Goal: Information Seeking & Learning: Learn about a topic

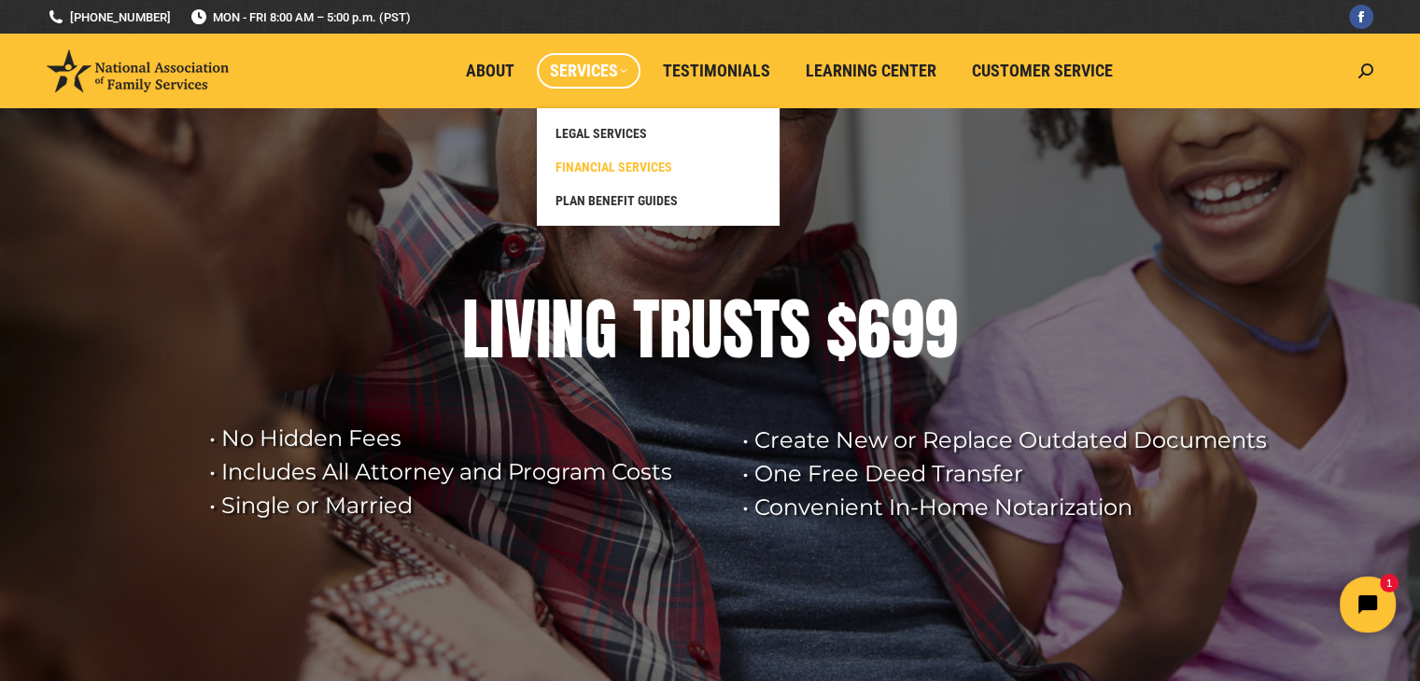
click at [605, 161] on span "FINANCIAL SERVICES" at bounding box center [613, 167] width 117 height 17
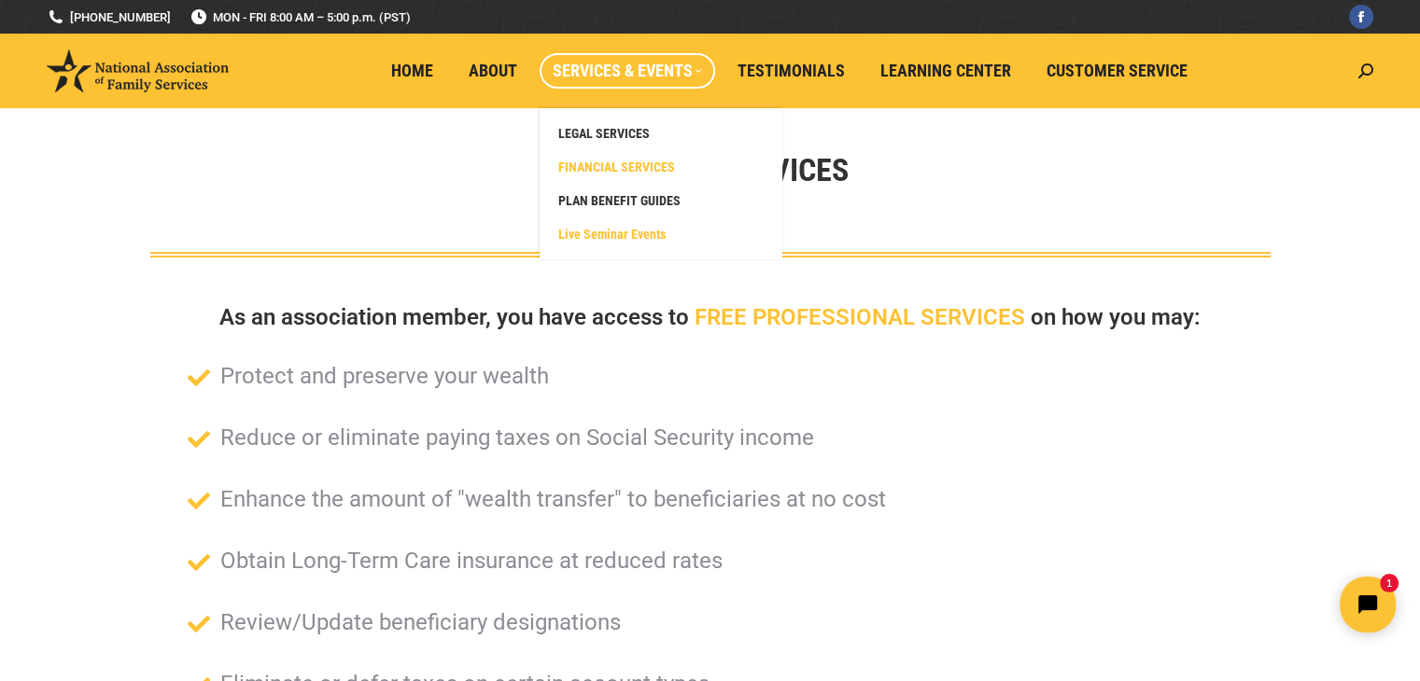
click at [588, 232] on span "Live Seminar Events" at bounding box center [611, 234] width 107 height 17
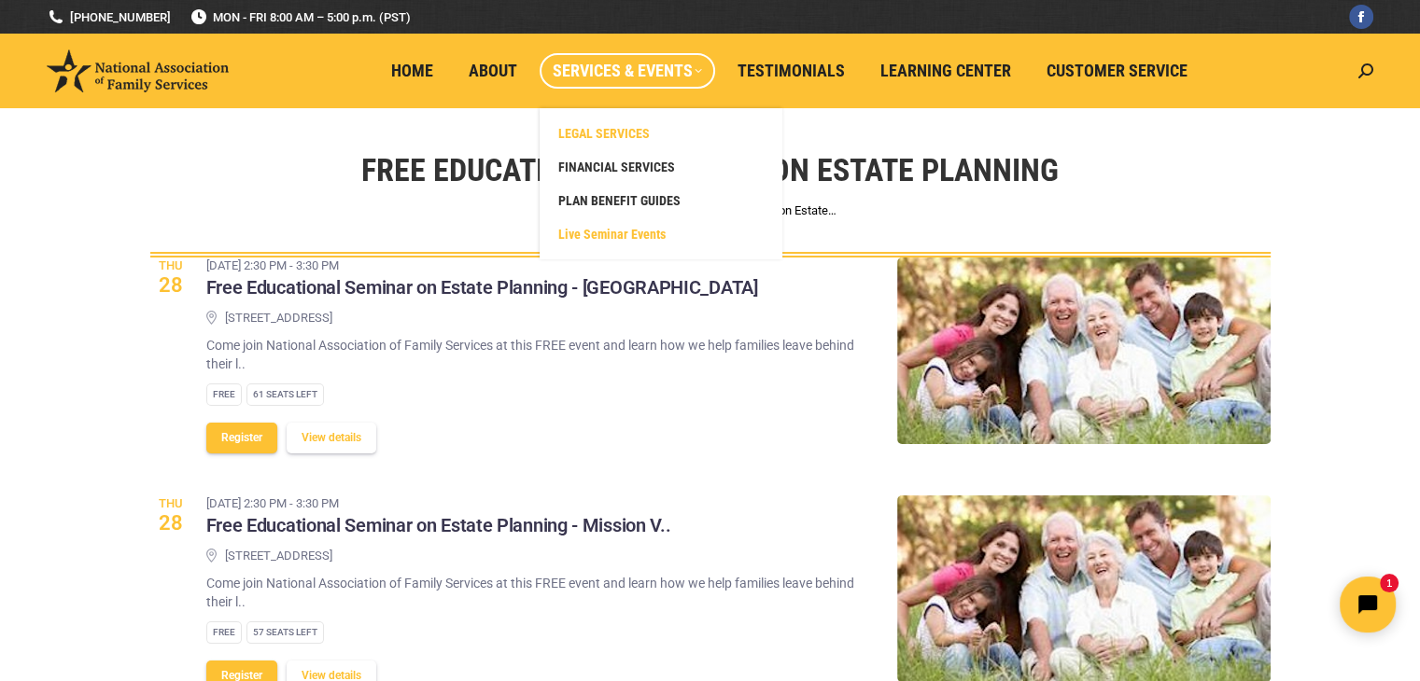
click at [636, 131] on span "LEGAL SERVICES" at bounding box center [603, 133] width 91 height 17
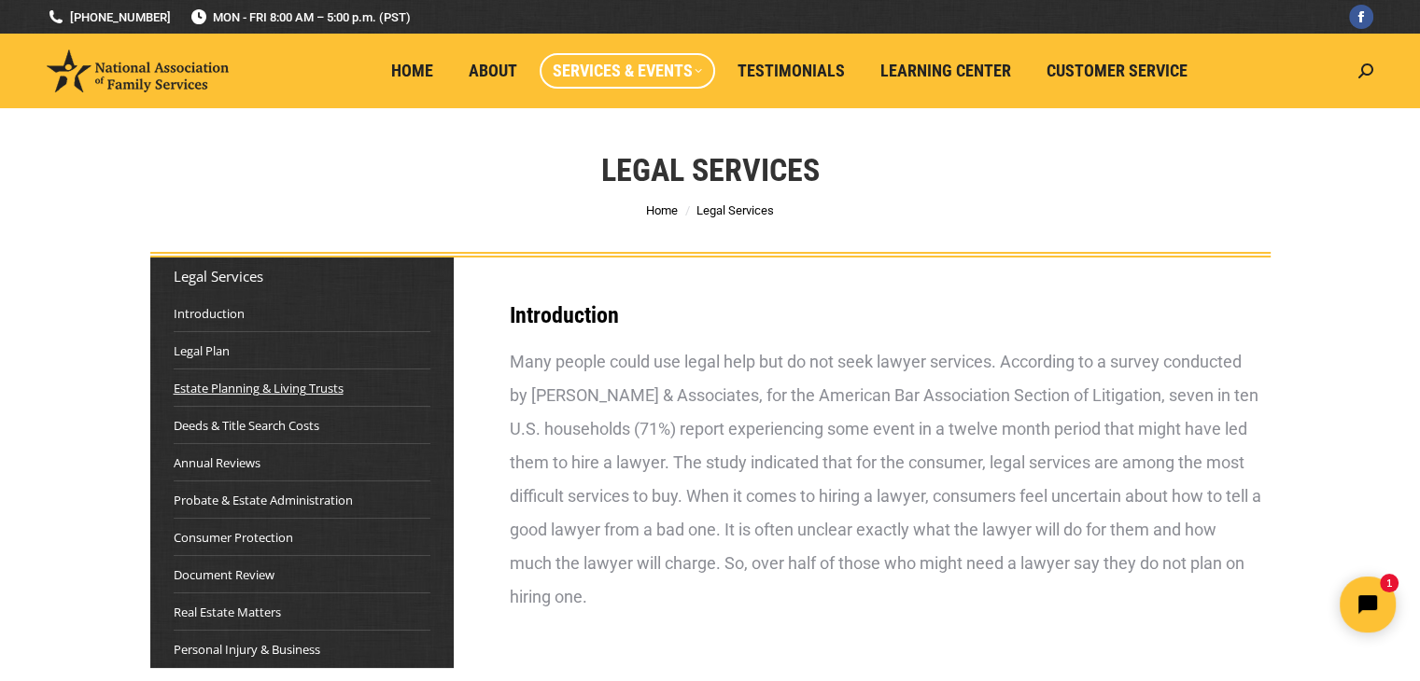
click at [196, 396] on link "Estate Planning & Living Trusts" at bounding box center [259, 388] width 170 height 19
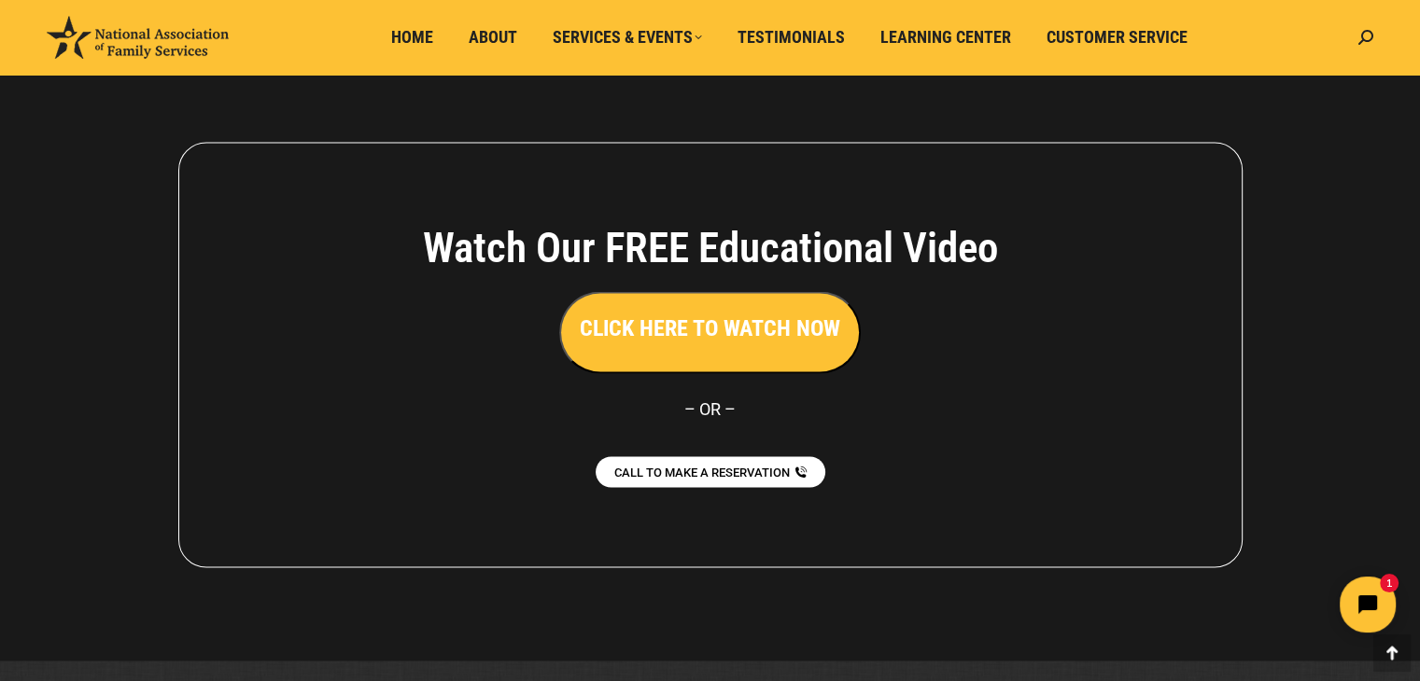
scroll to position [10497, 0]
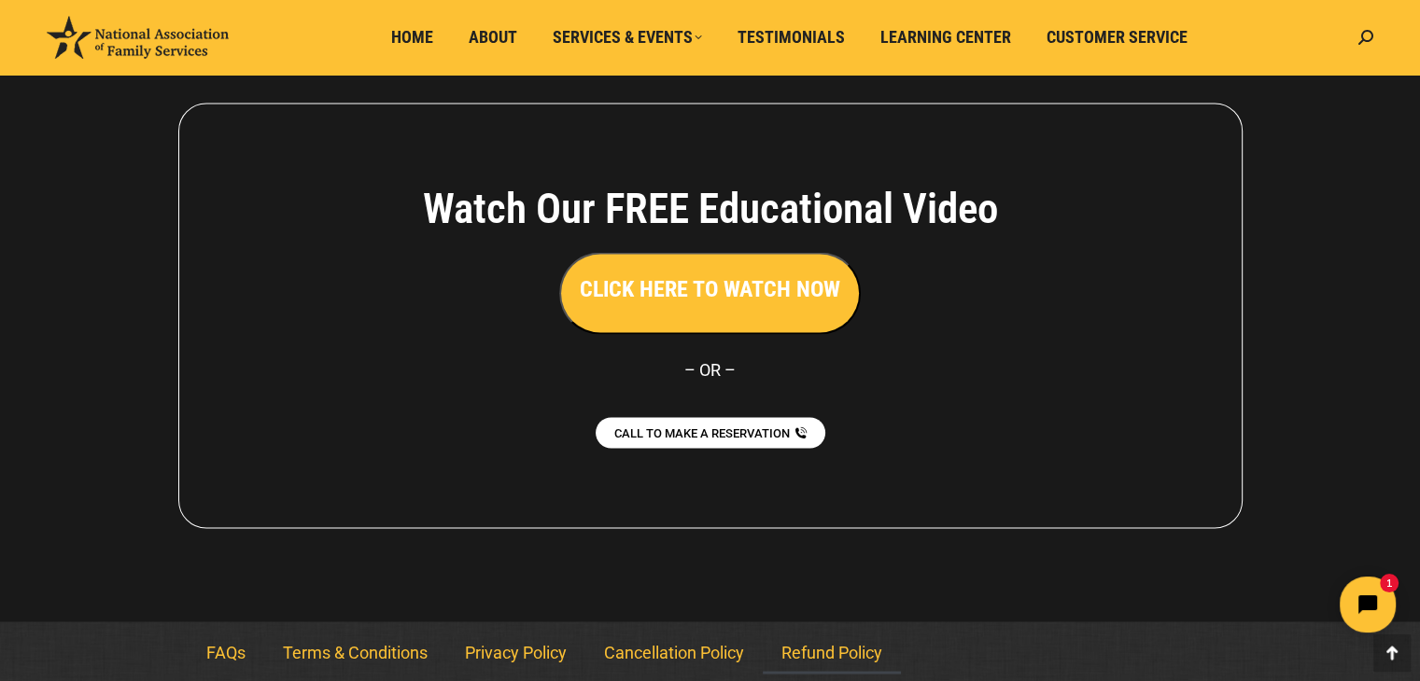
click at [848, 643] on link "Refund Policy" at bounding box center [832, 652] width 138 height 43
click at [840, 654] on link "Refund Policy" at bounding box center [832, 652] width 138 height 43
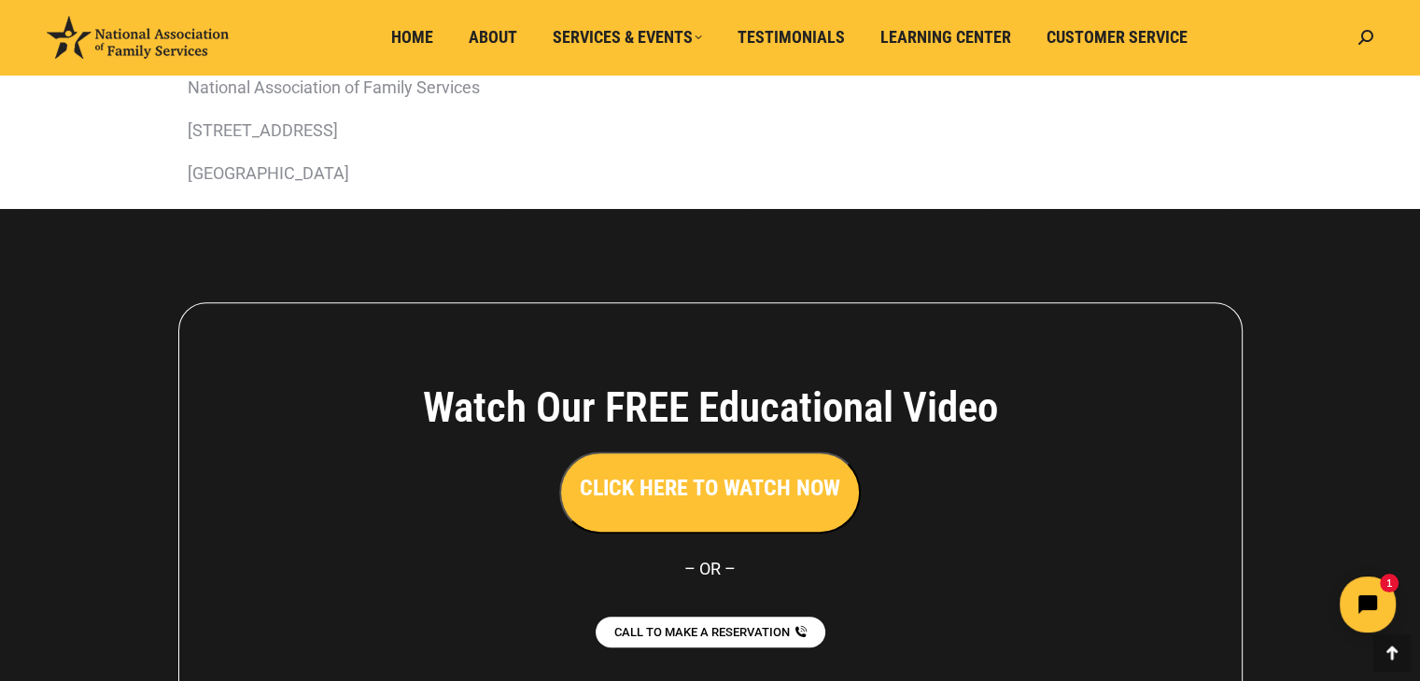
scroll to position [840, 0]
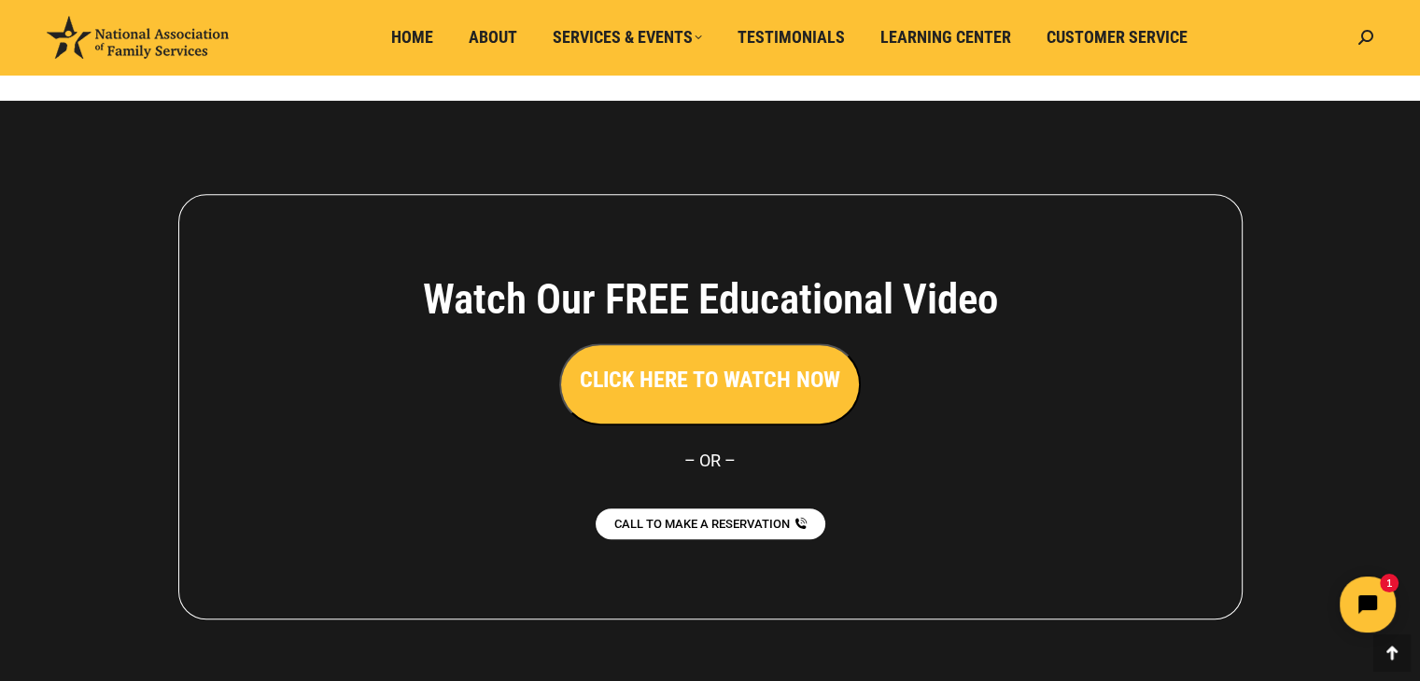
click at [681, 391] on h3 "CLICK HERE TO WATCH NOW" at bounding box center [710, 380] width 260 height 32
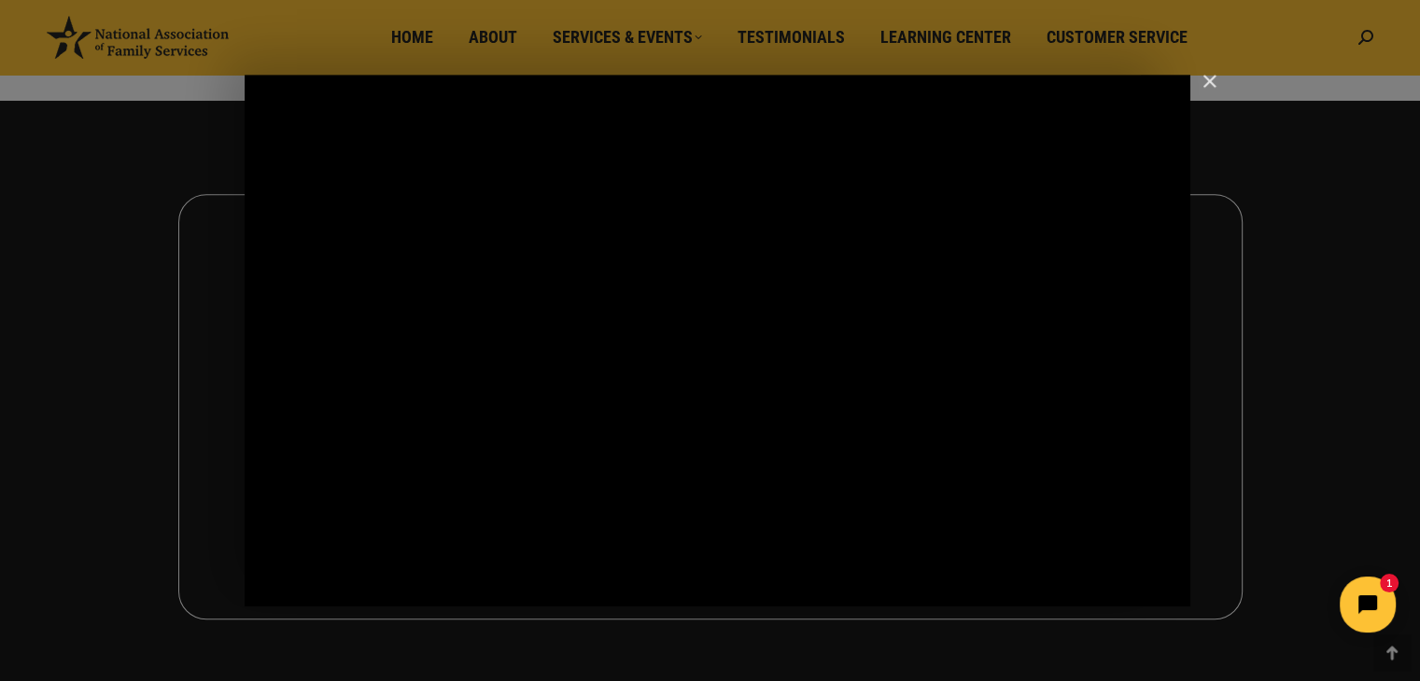
click at [1204, 87] on img "Close" at bounding box center [1201, 90] width 32 height 32
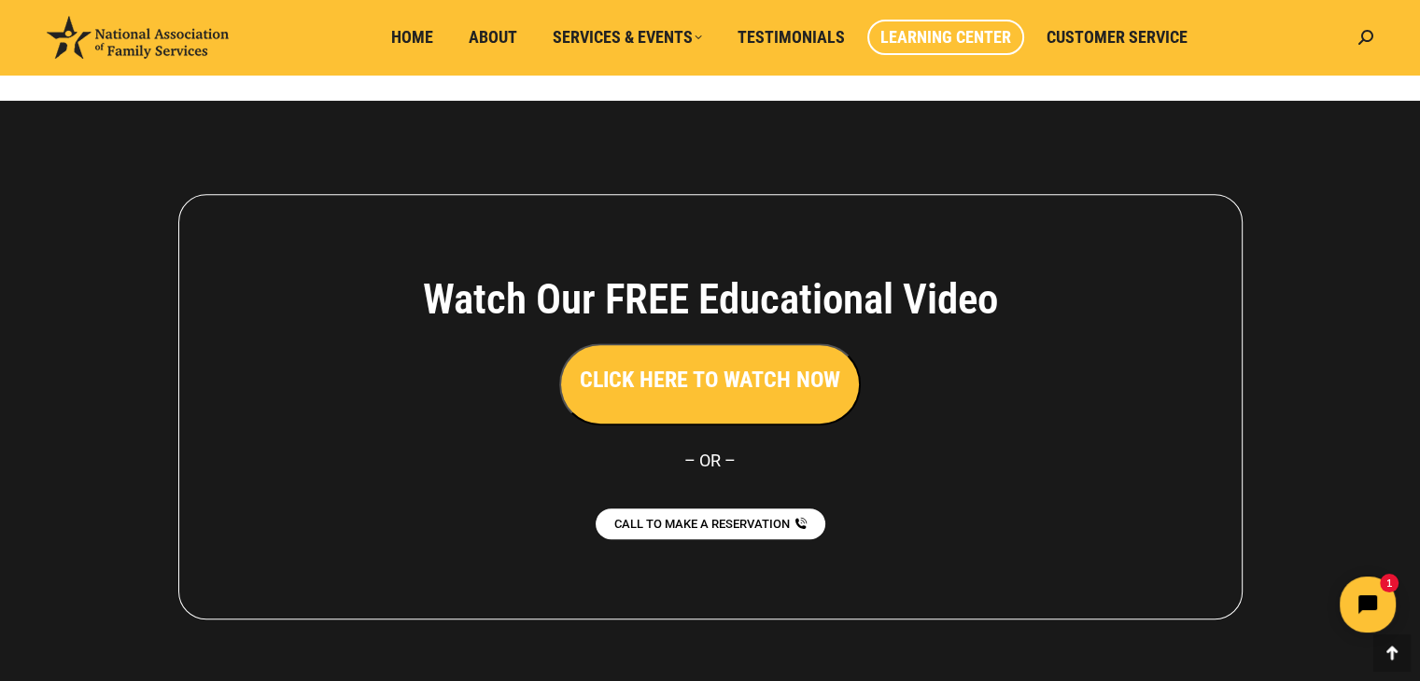
click at [916, 26] on link "Learning Center" at bounding box center [945, 37] width 157 height 35
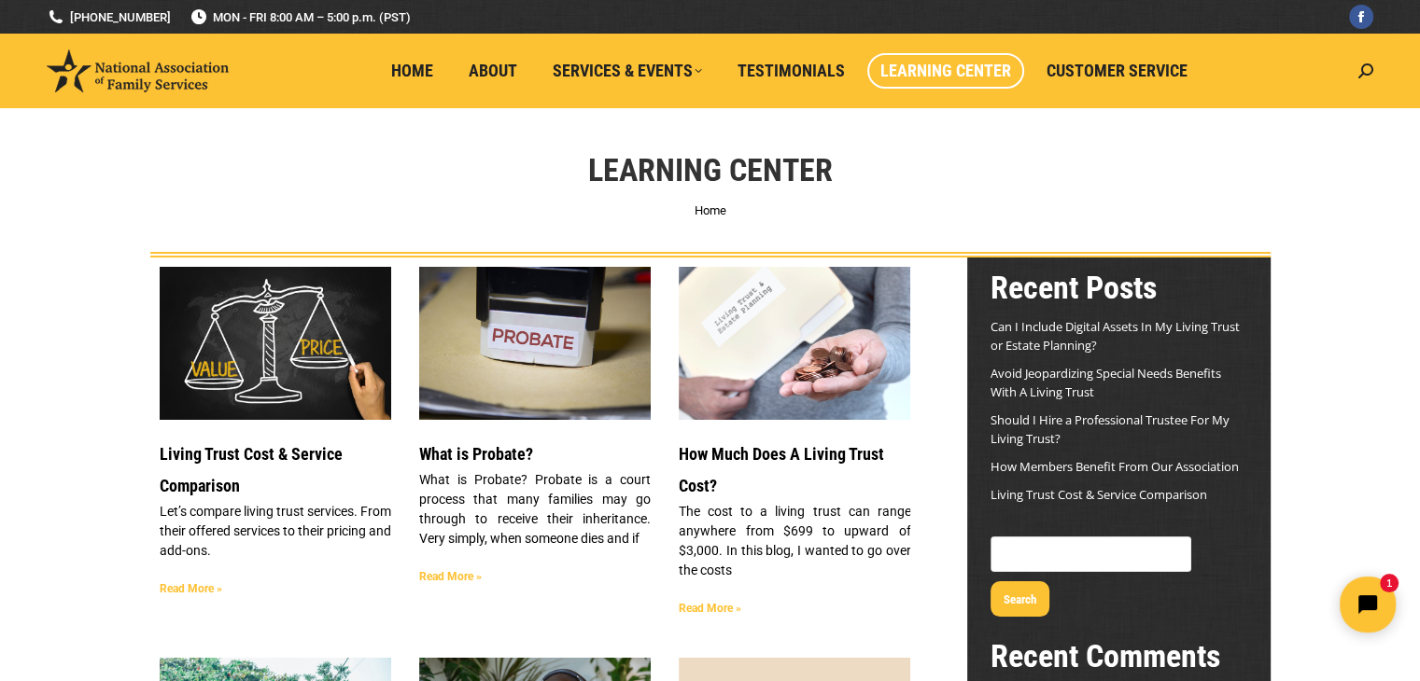
scroll to position [93, 0]
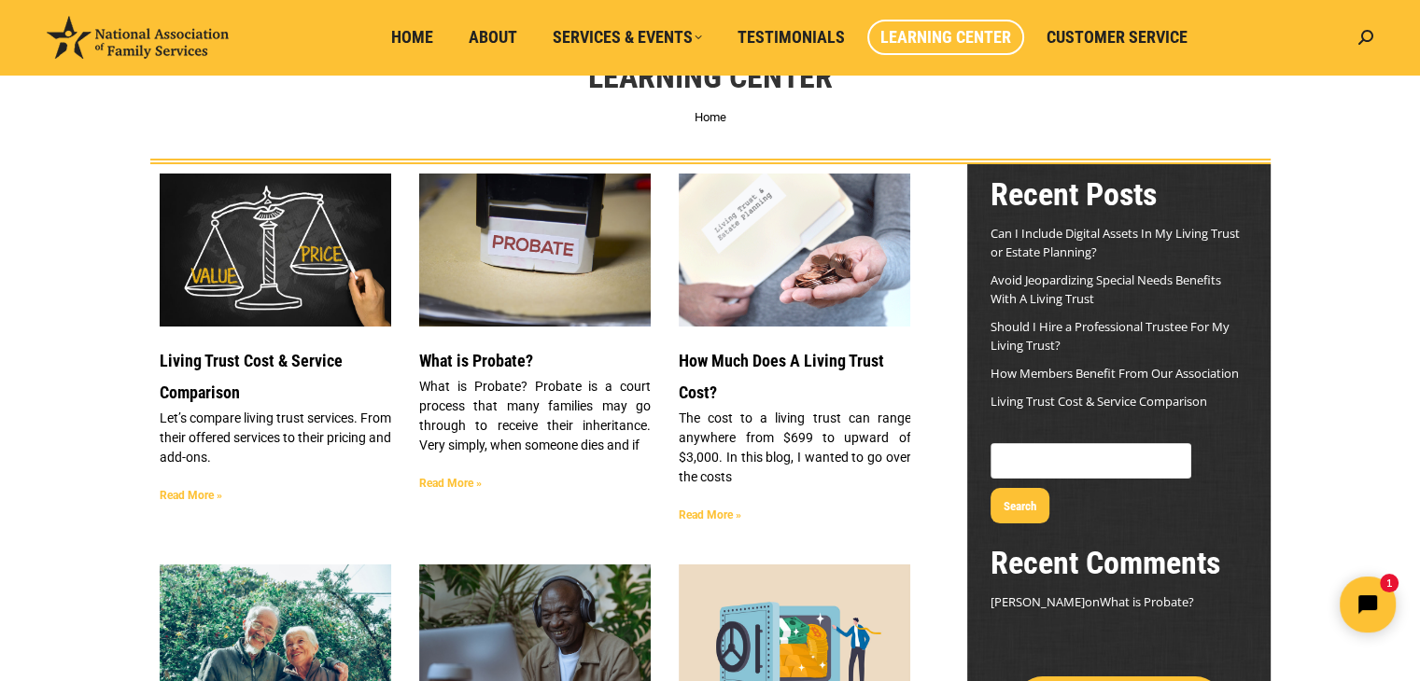
click at [851, 315] on img at bounding box center [795, 249] width 234 height 177
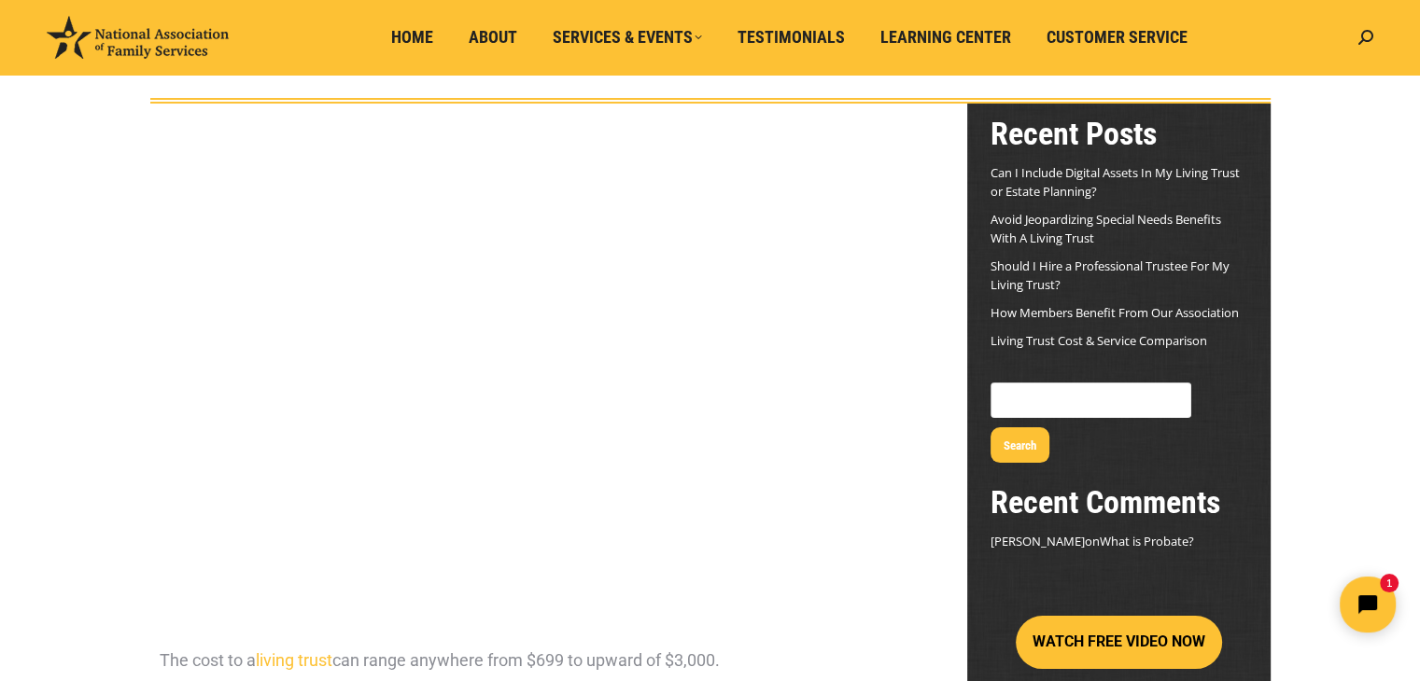
scroll to position [187, 0]
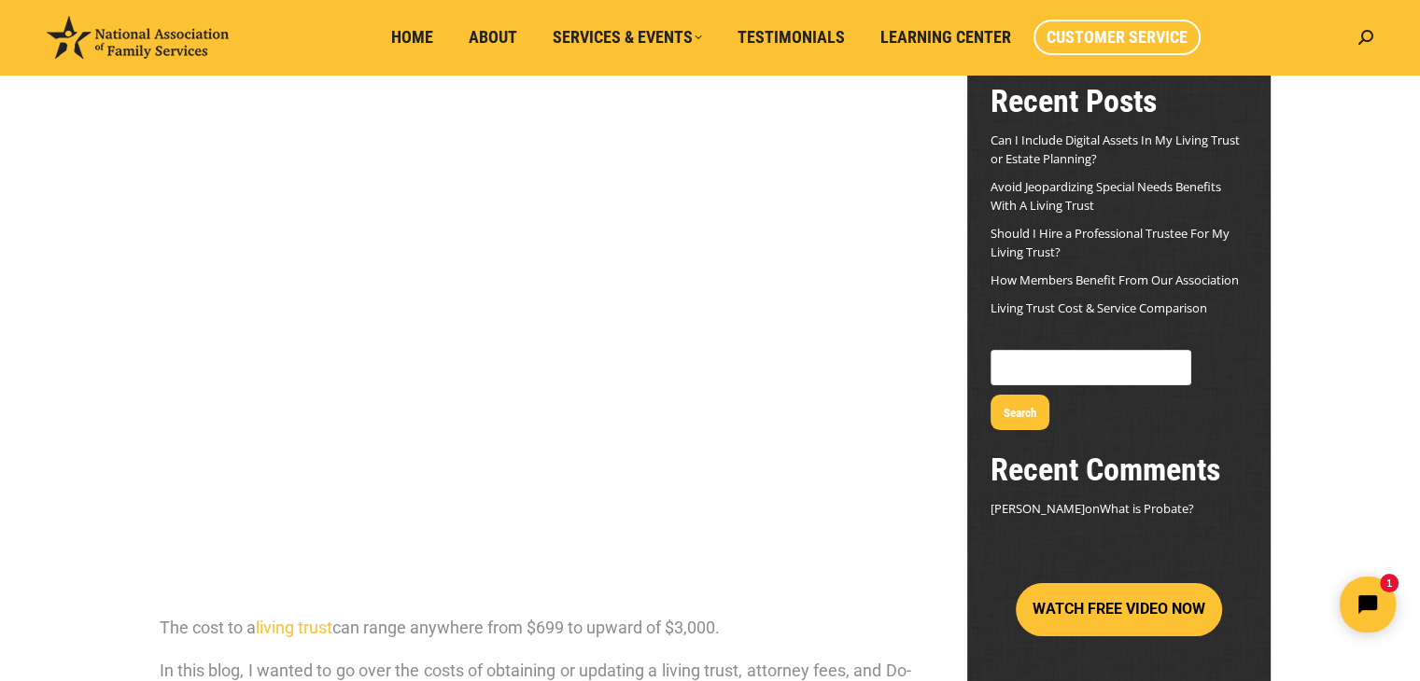
click at [1109, 35] on span "Customer Service" at bounding box center [1116, 37] width 141 height 21
click at [1113, 35] on span "Customer Service" at bounding box center [1116, 37] width 141 height 21
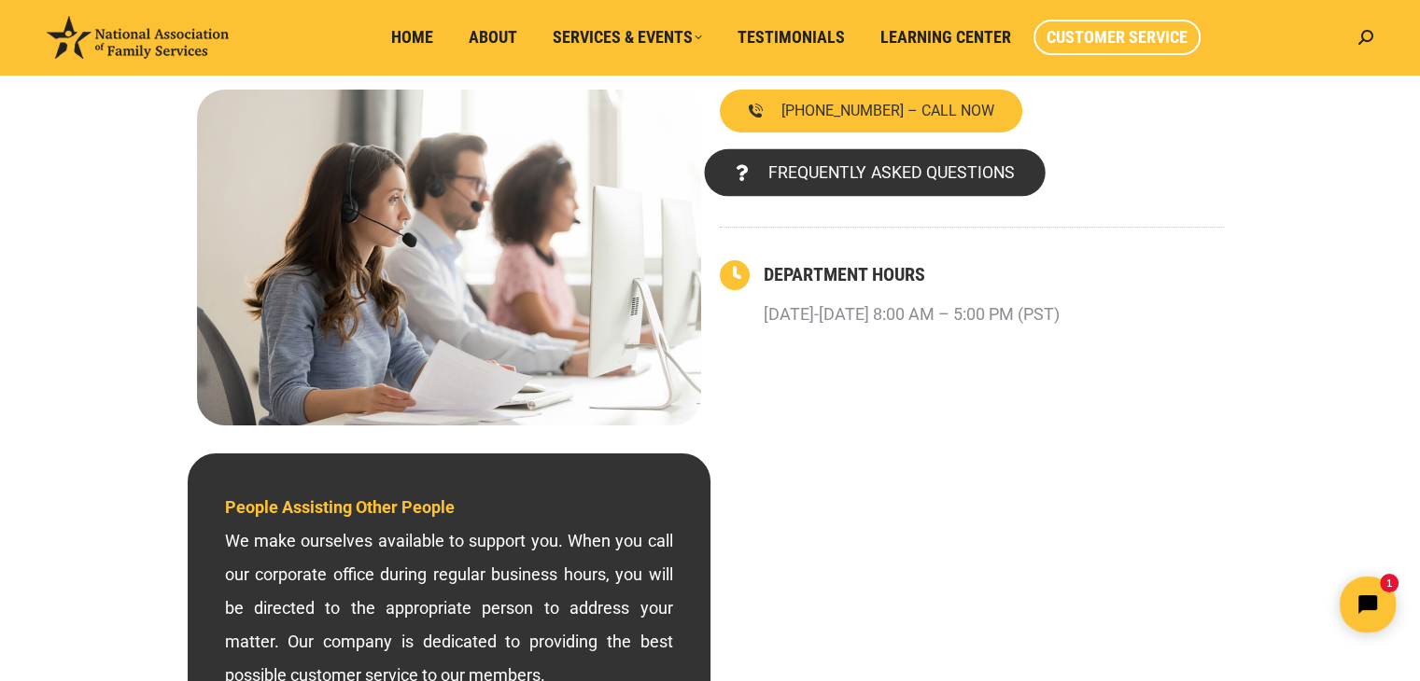
click at [805, 181] on span "FREQUENTLY ASKED QUESTIONS" at bounding box center [890, 172] width 246 height 17
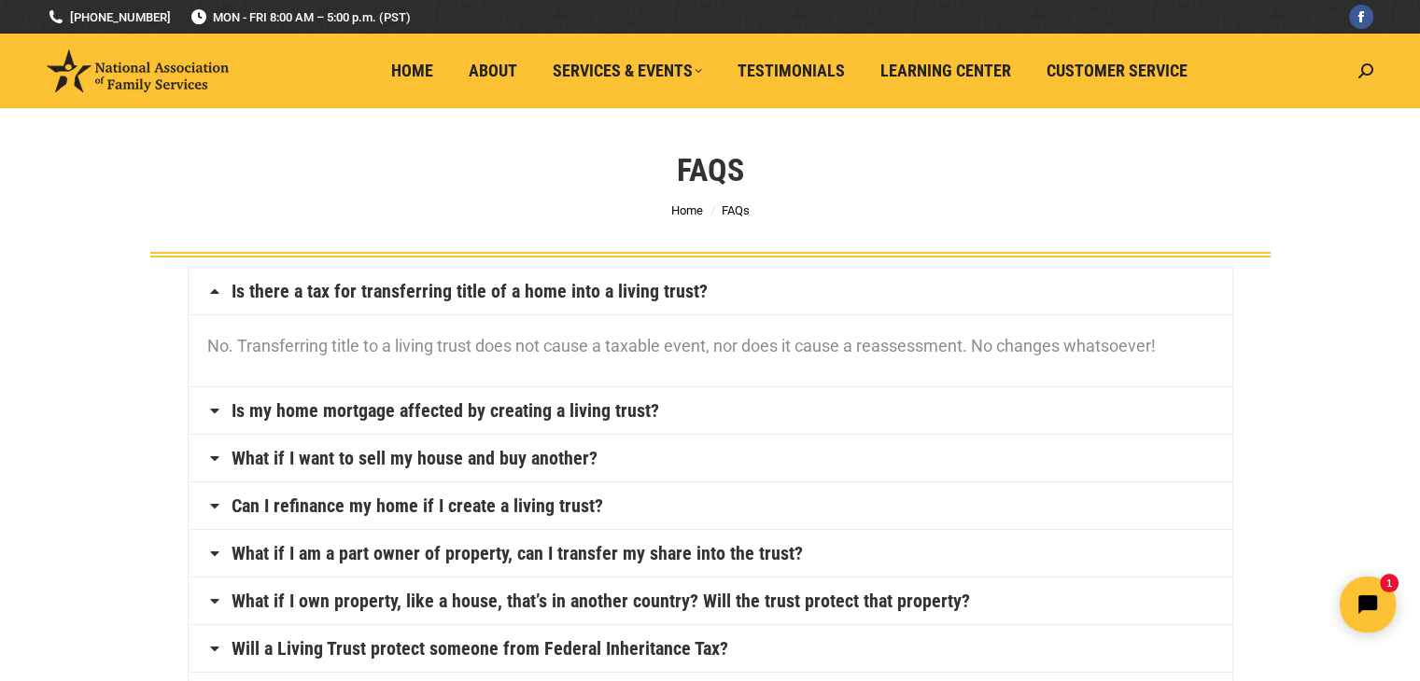
click at [385, 404] on link "Is my home mortgage affected by creating a living trust?" at bounding box center [444, 410] width 427 height 19
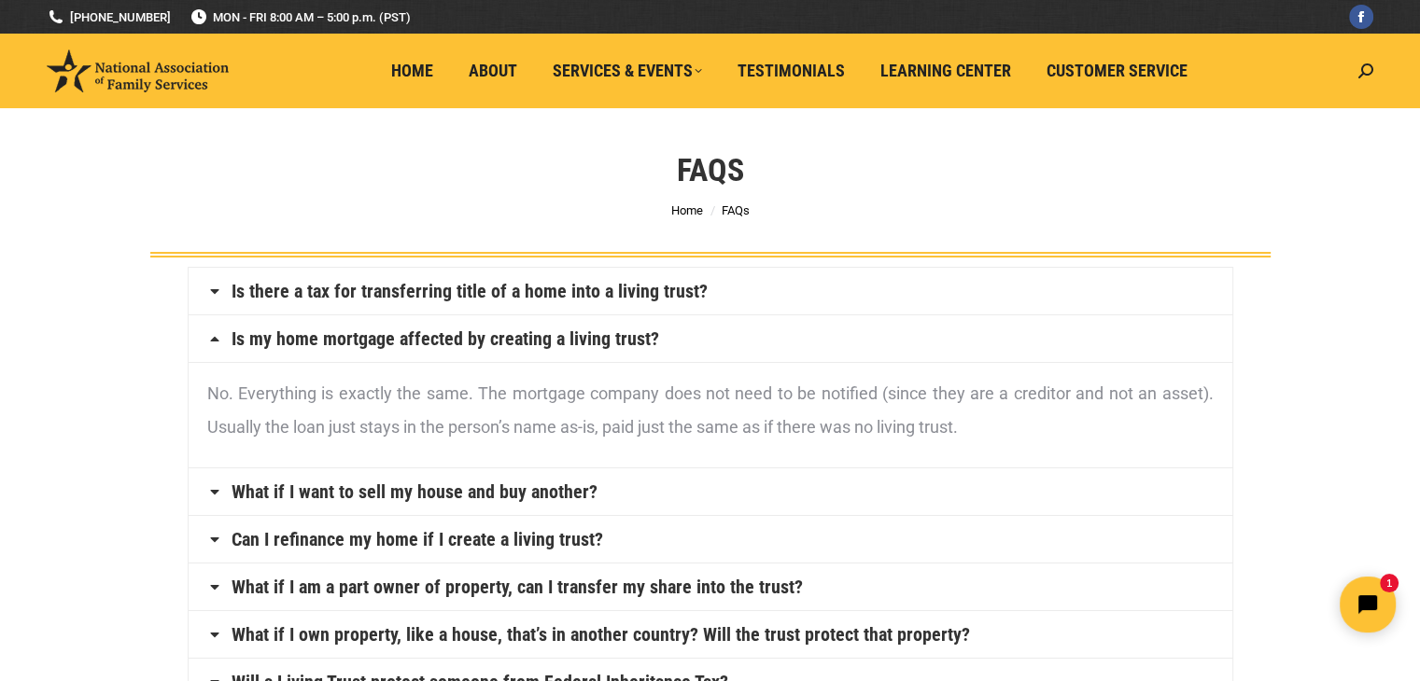
click at [424, 487] on link "What if I want to sell my house and buy another?" at bounding box center [414, 492] width 366 height 19
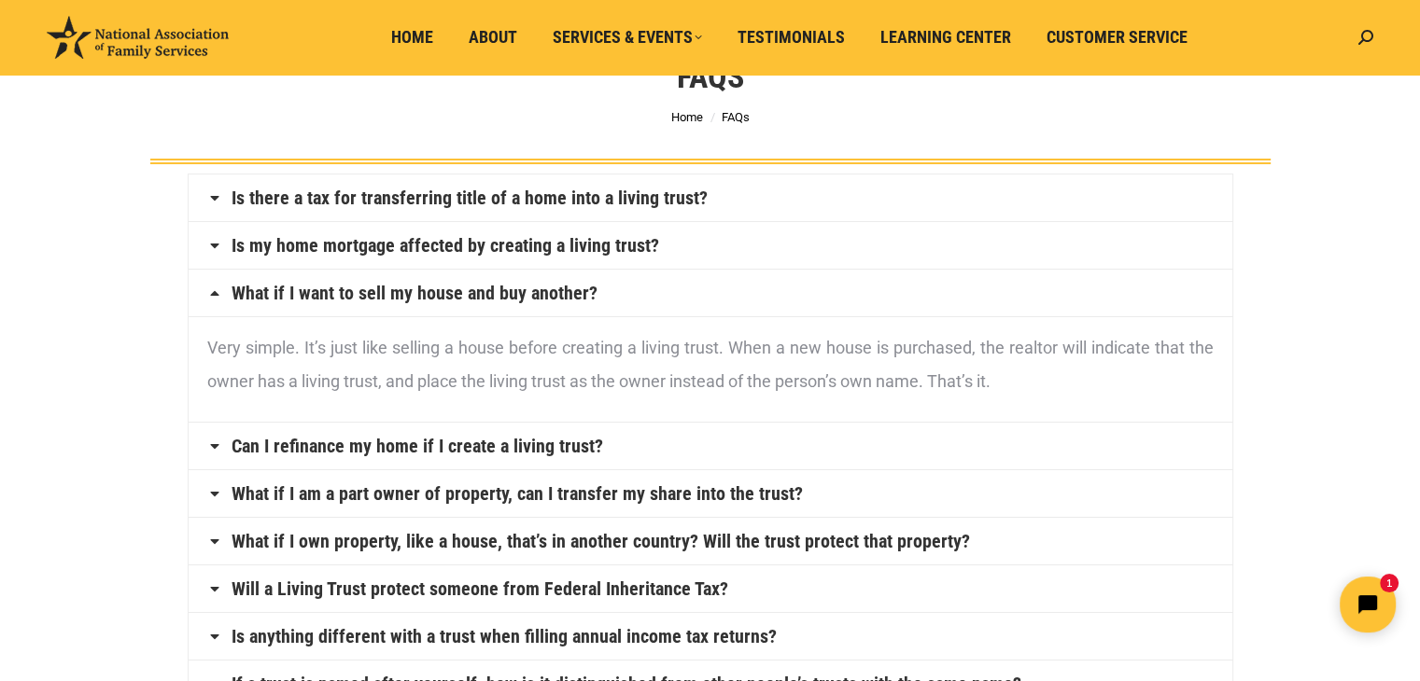
scroll to position [187, 0]
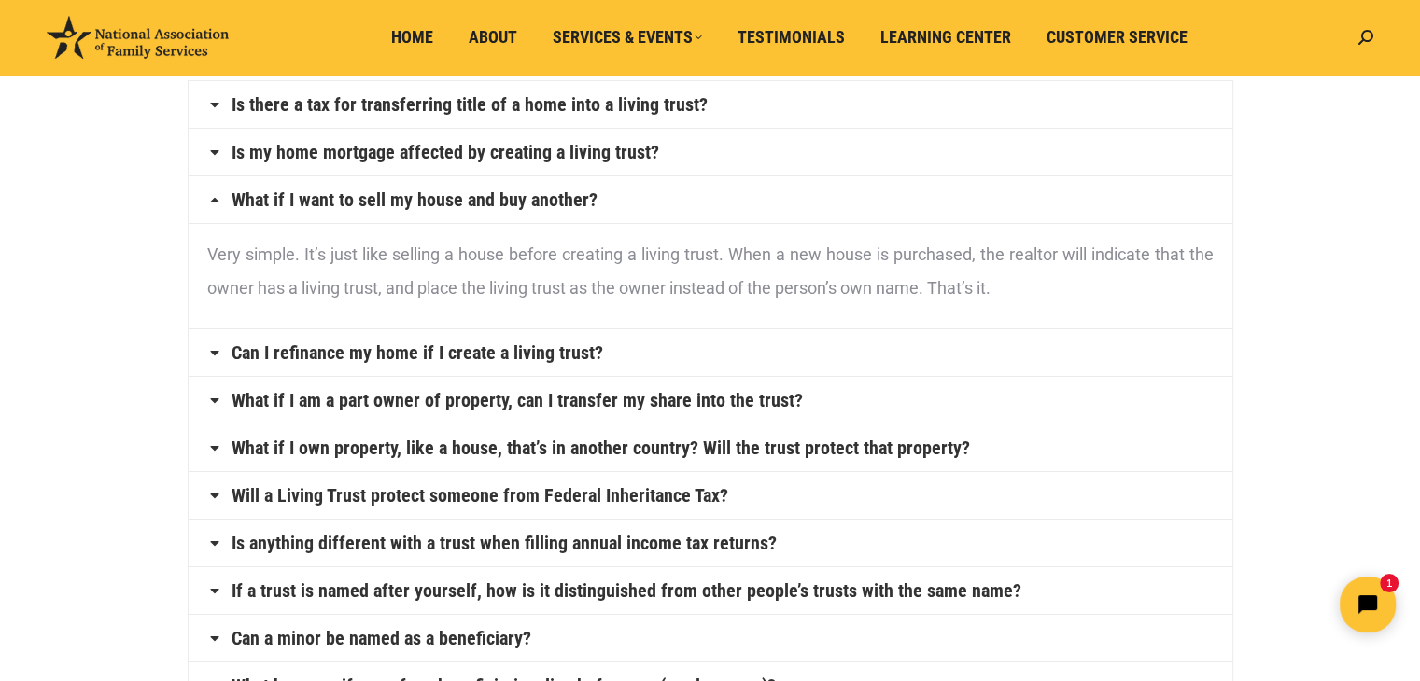
click at [794, 453] on link "What if I own property, like a house, that’s in another country? Will the trust…" at bounding box center [600, 448] width 738 height 19
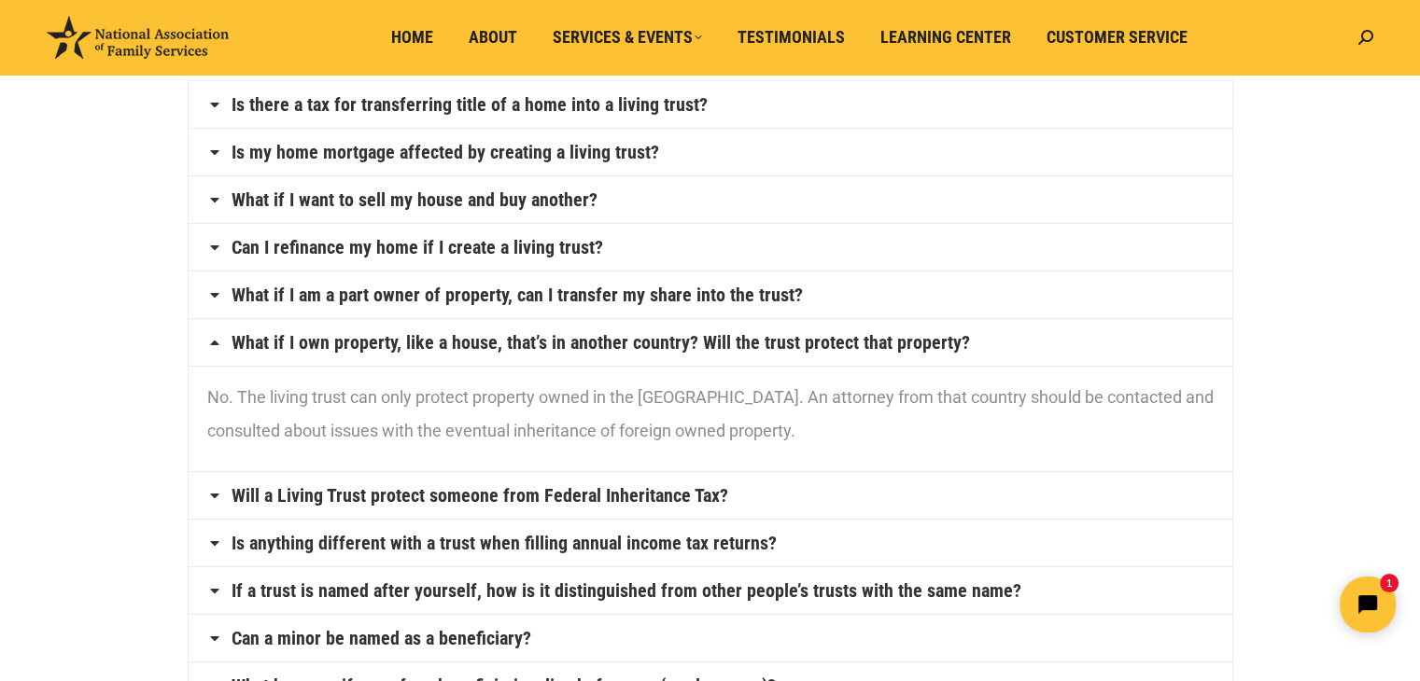
scroll to position [280, 0]
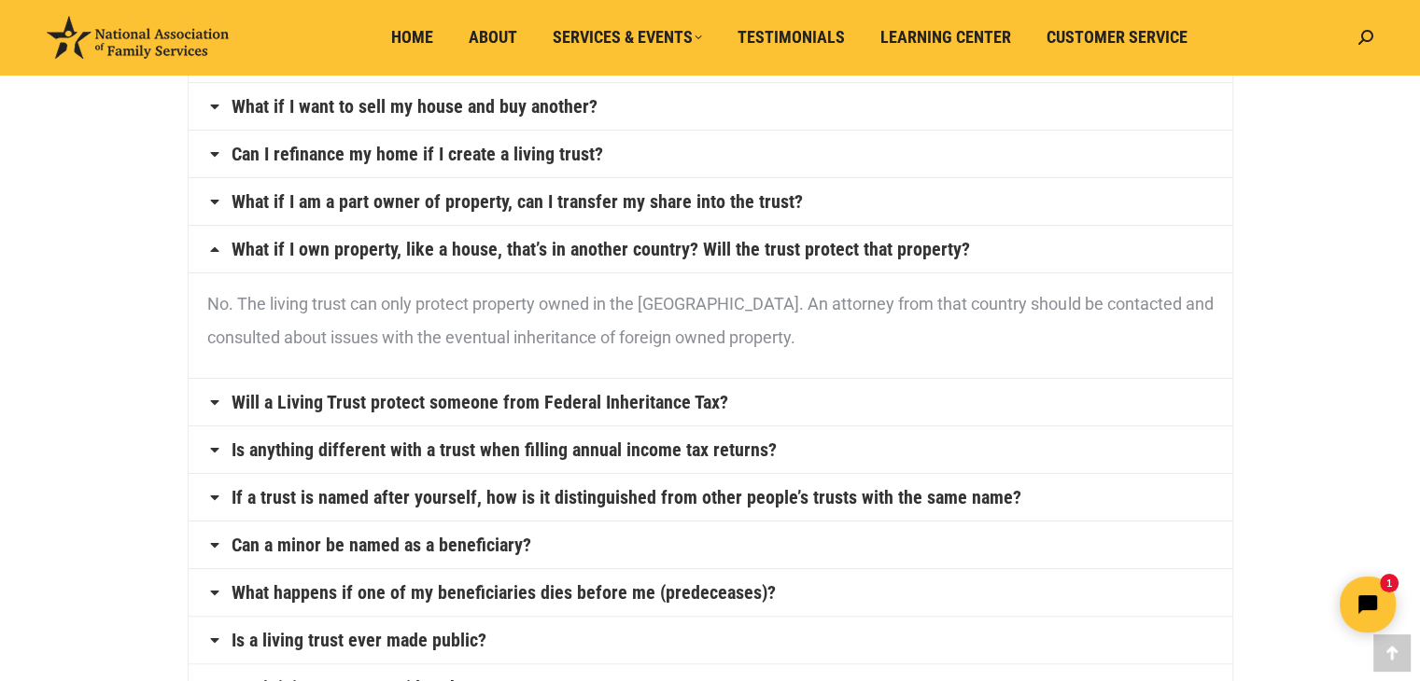
click at [391, 401] on link "Will a Living Trust protect someone from Federal Inheritance Tax?" at bounding box center [479, 402] width 497 height 19
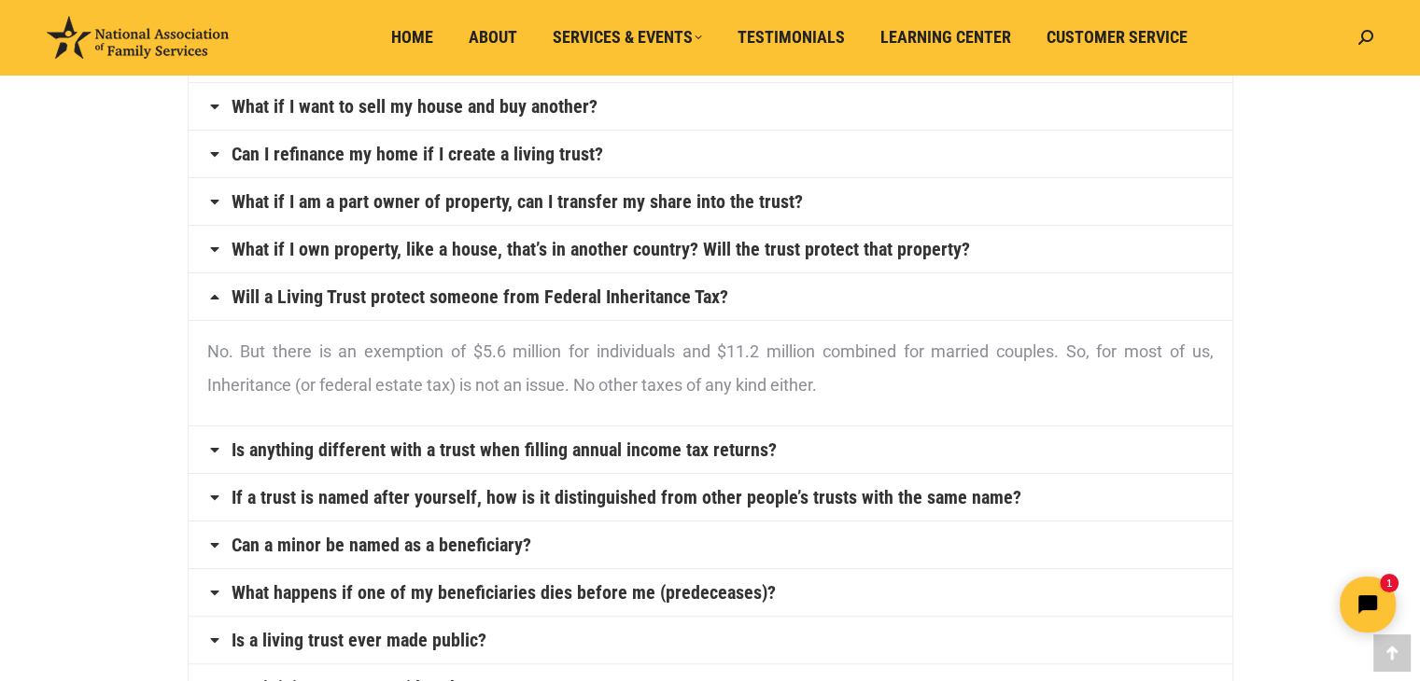
click at [477, 449] on link "Is anything different with a trust when filling annual income tax returns?" at bounding box center [503, 450] width 545 height 19
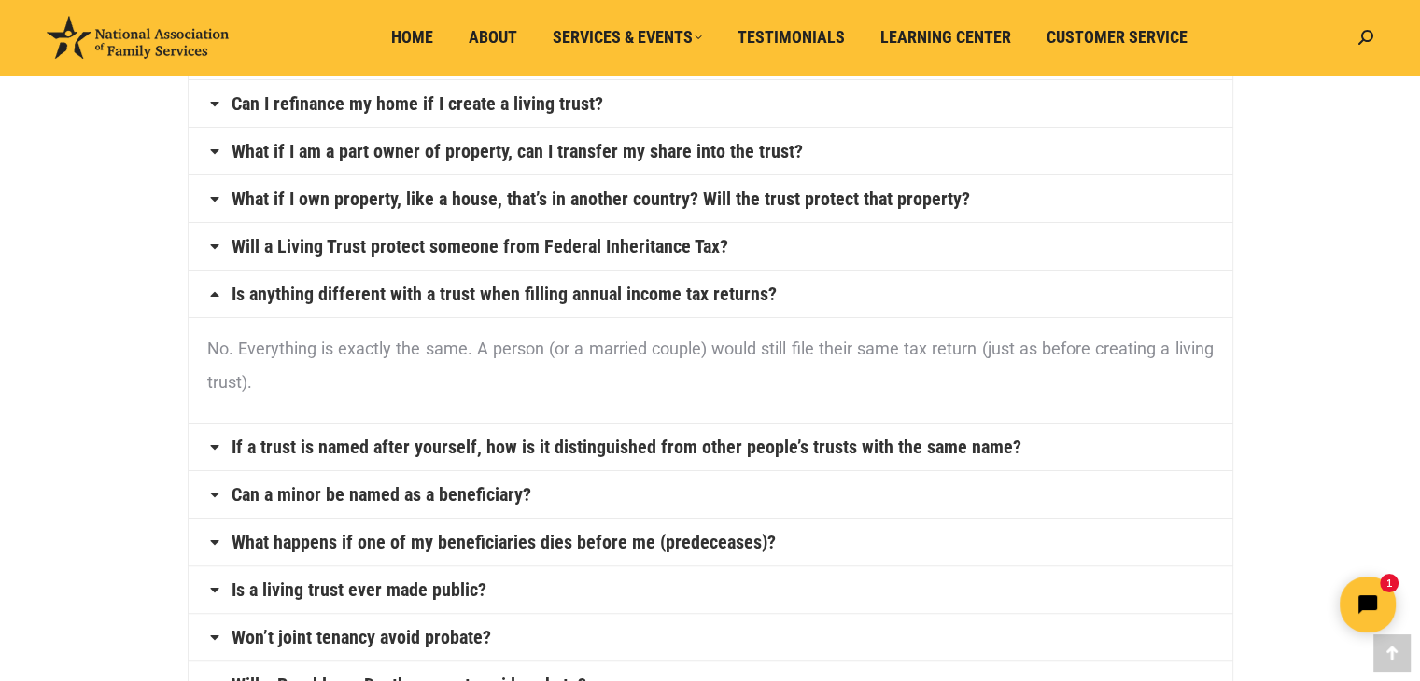
scroll to position [373, 0]
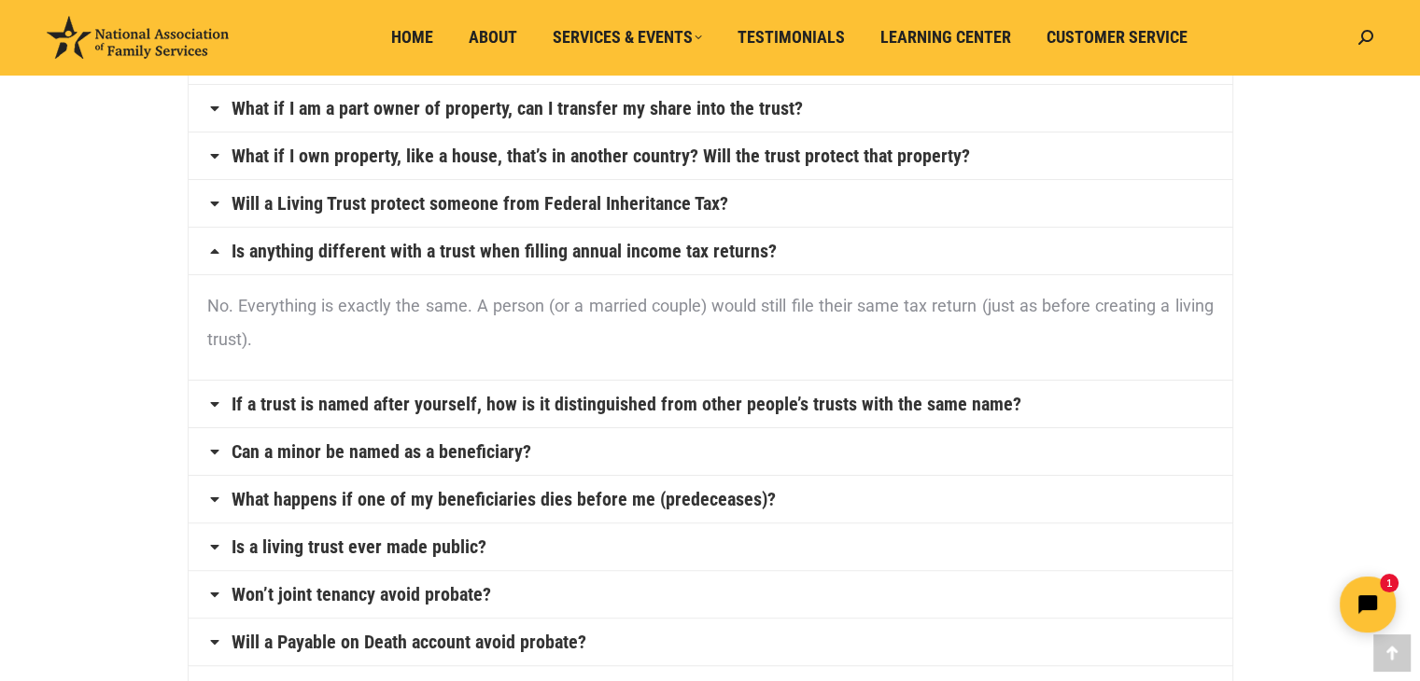
click at [473, 411] on link "If a trust is named after yourself, how is it distinguished from other people’s…" at bounding box center [626, 404] width 790 height 19
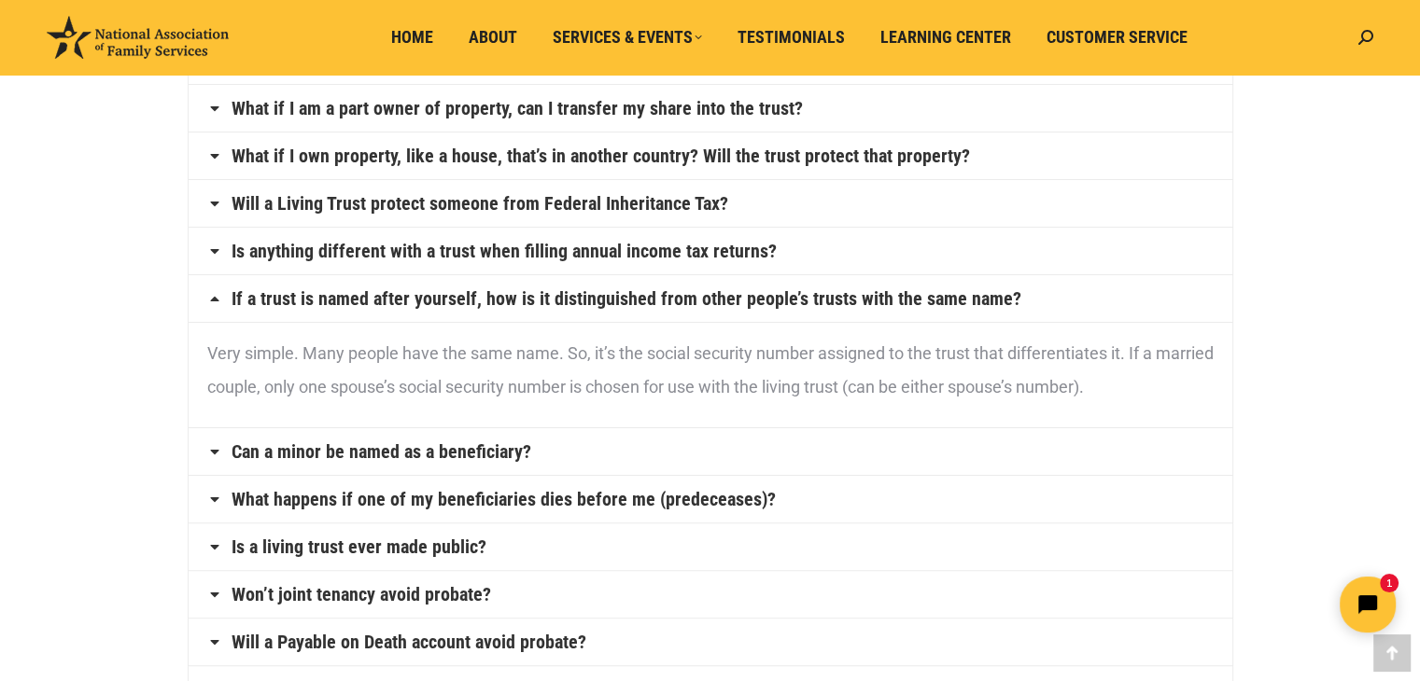
click at [468, 453] on link "Can a minor be named as a beneficiary?" at bounding box center [381, 451] width 300 height 19
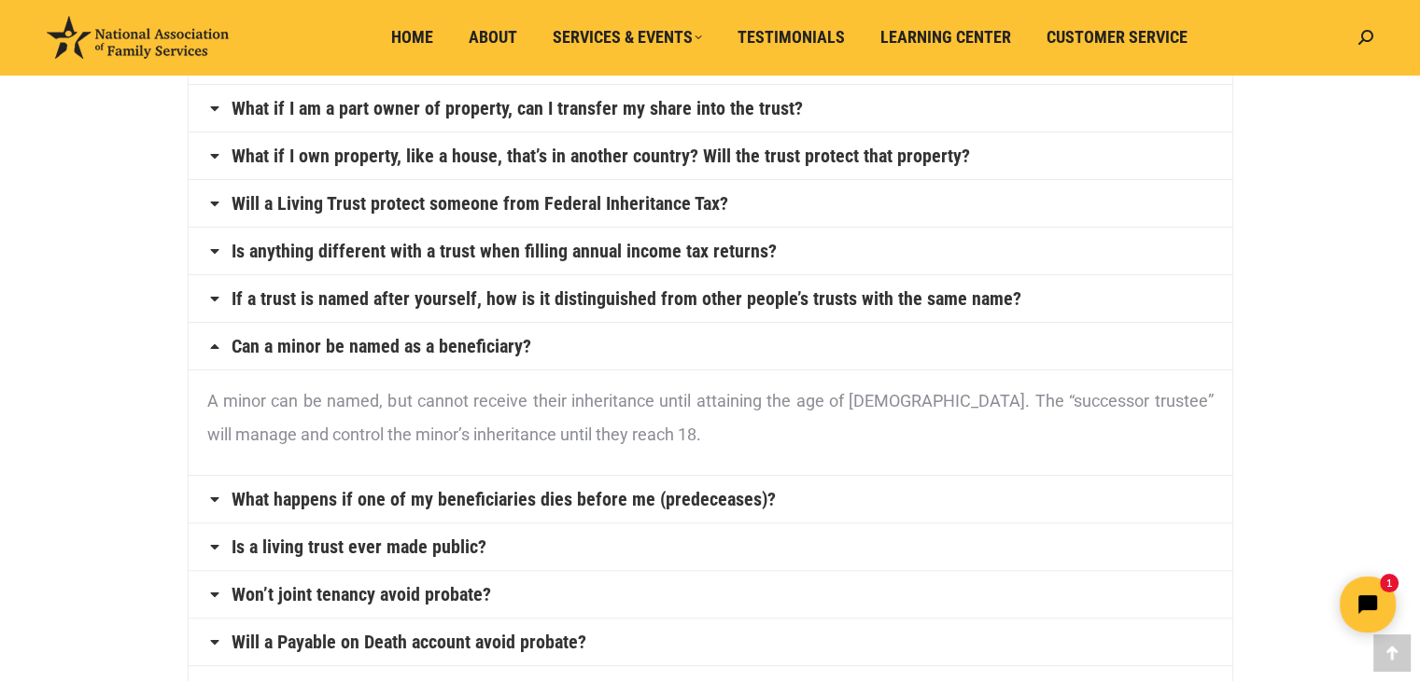
click at [568, 496] on link "What happens if one of my beneficiaries dies before me (predeceases)?" at bounding box center [503, 499] width 544 height 19
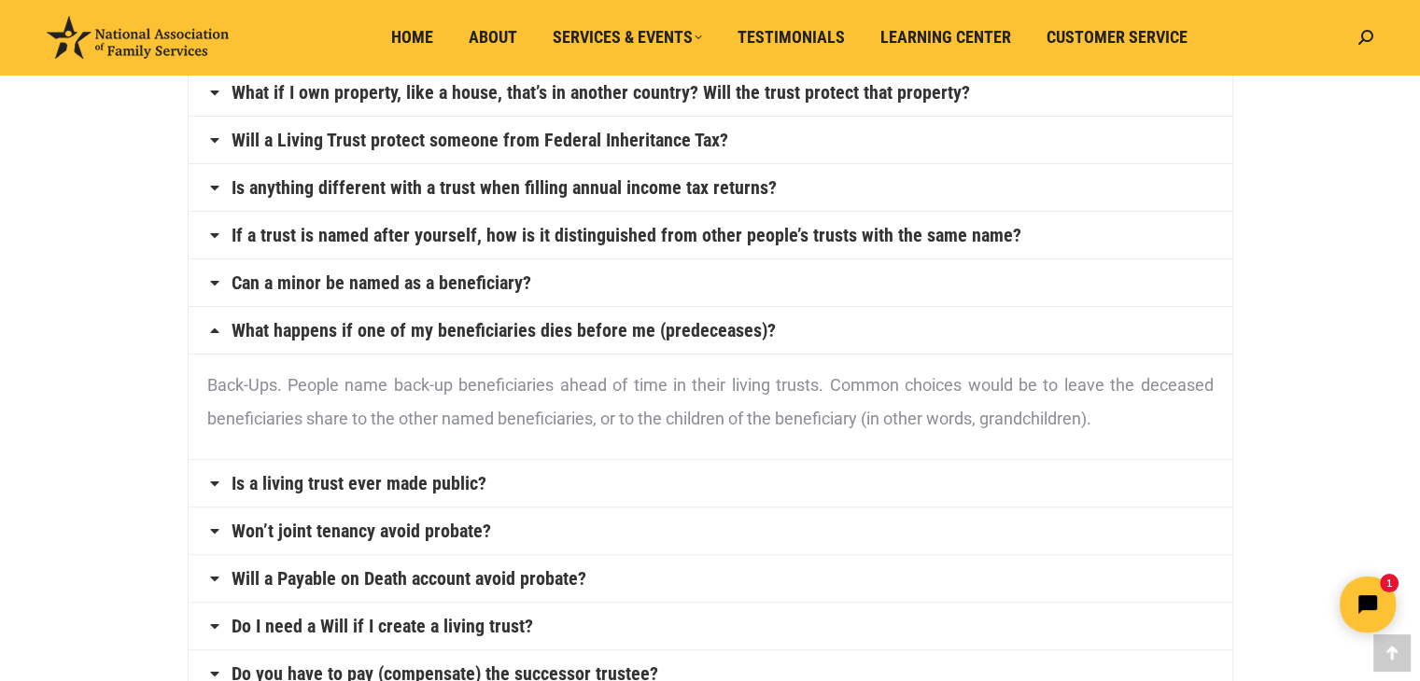
scroll to position [467, 0]
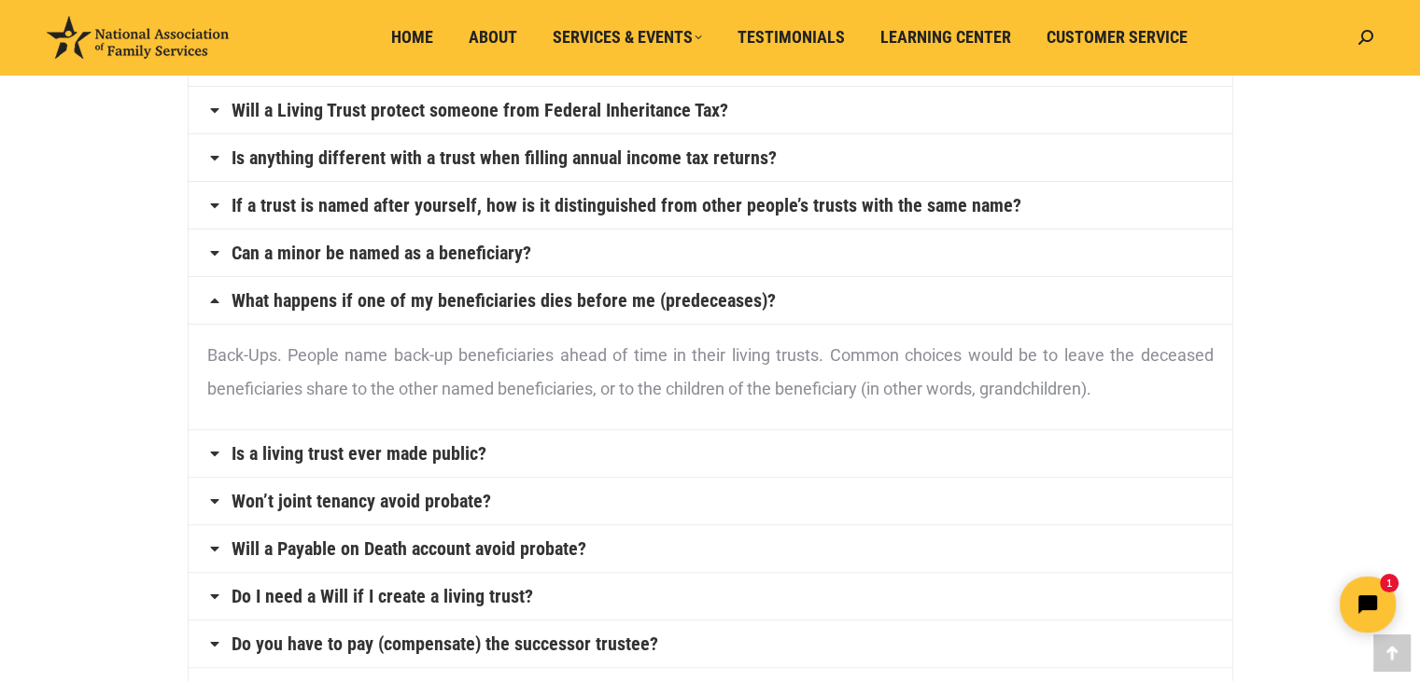
click at [416, 444] on link "Is a living trust ever made public?" at bounding box center [358, 453] width 255 height 19
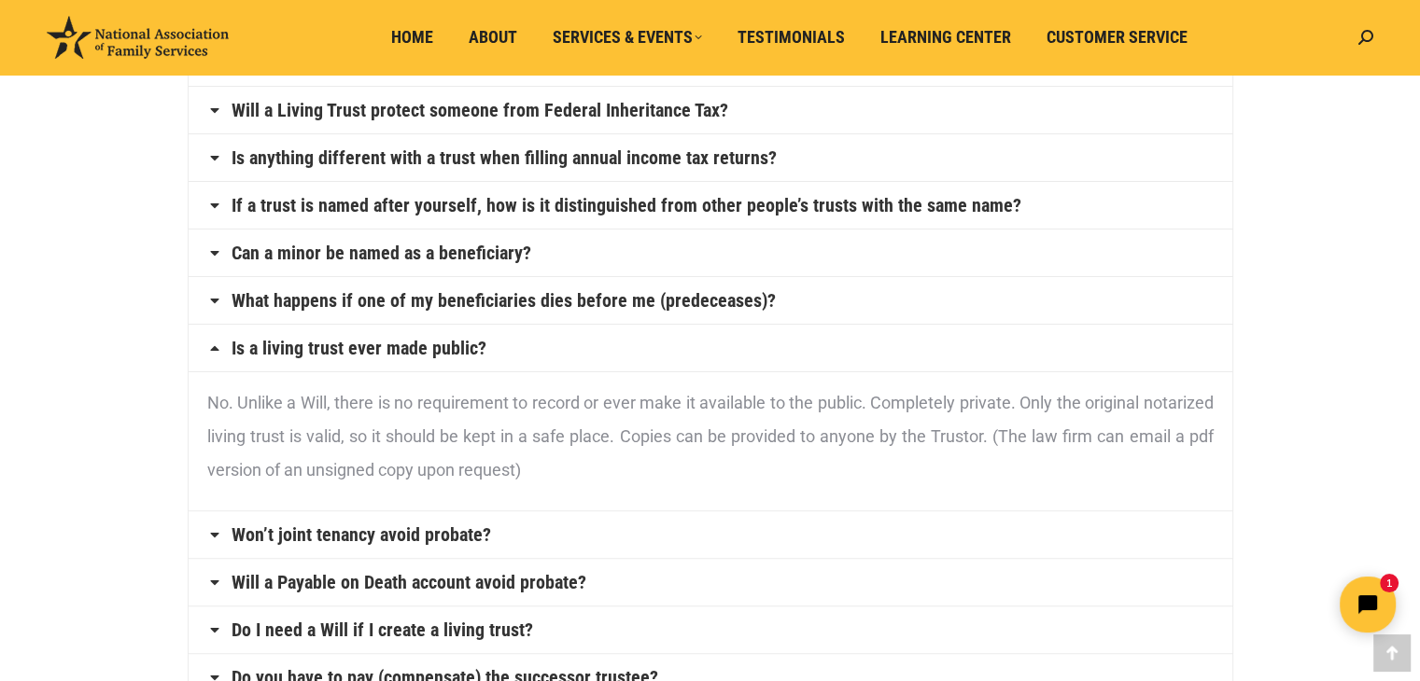
click at [427, 533] on link "Won’t joint tenancy avoid probate?" at bounding box center [360, 534] width 259 height 19
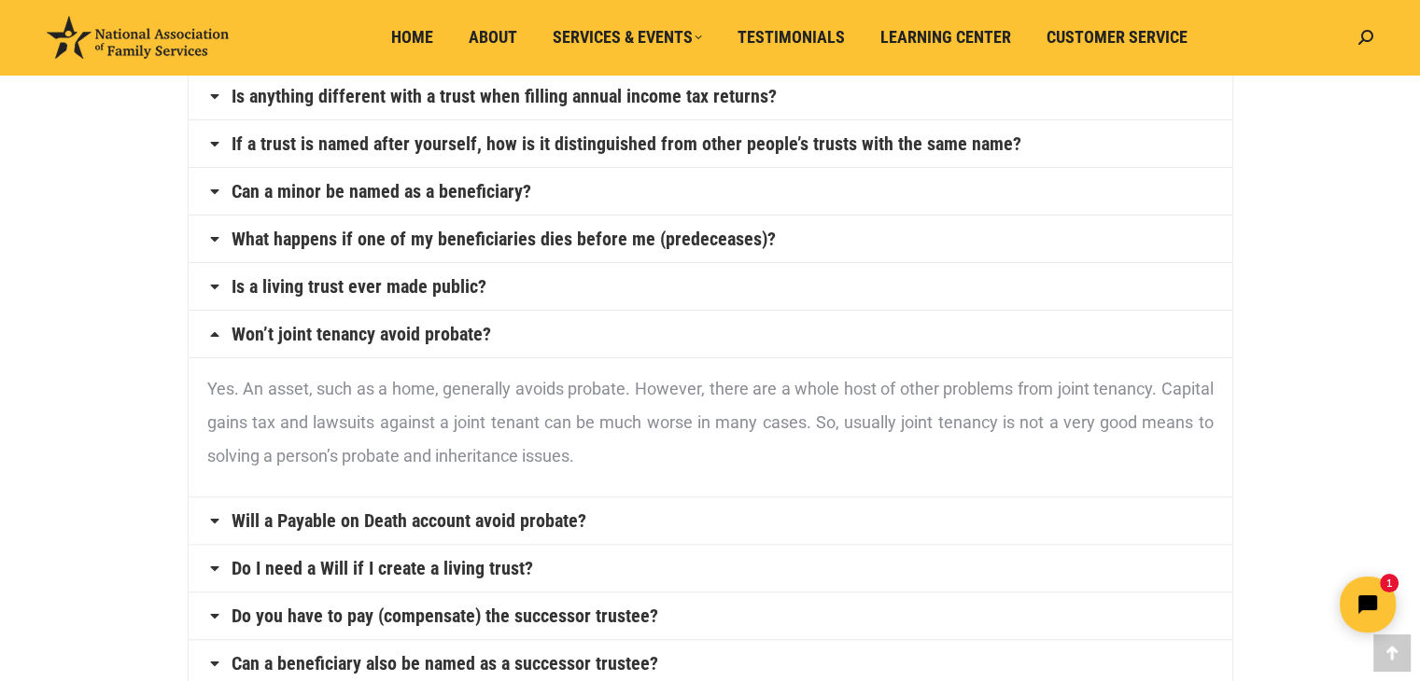
scroll to position [560, 0]
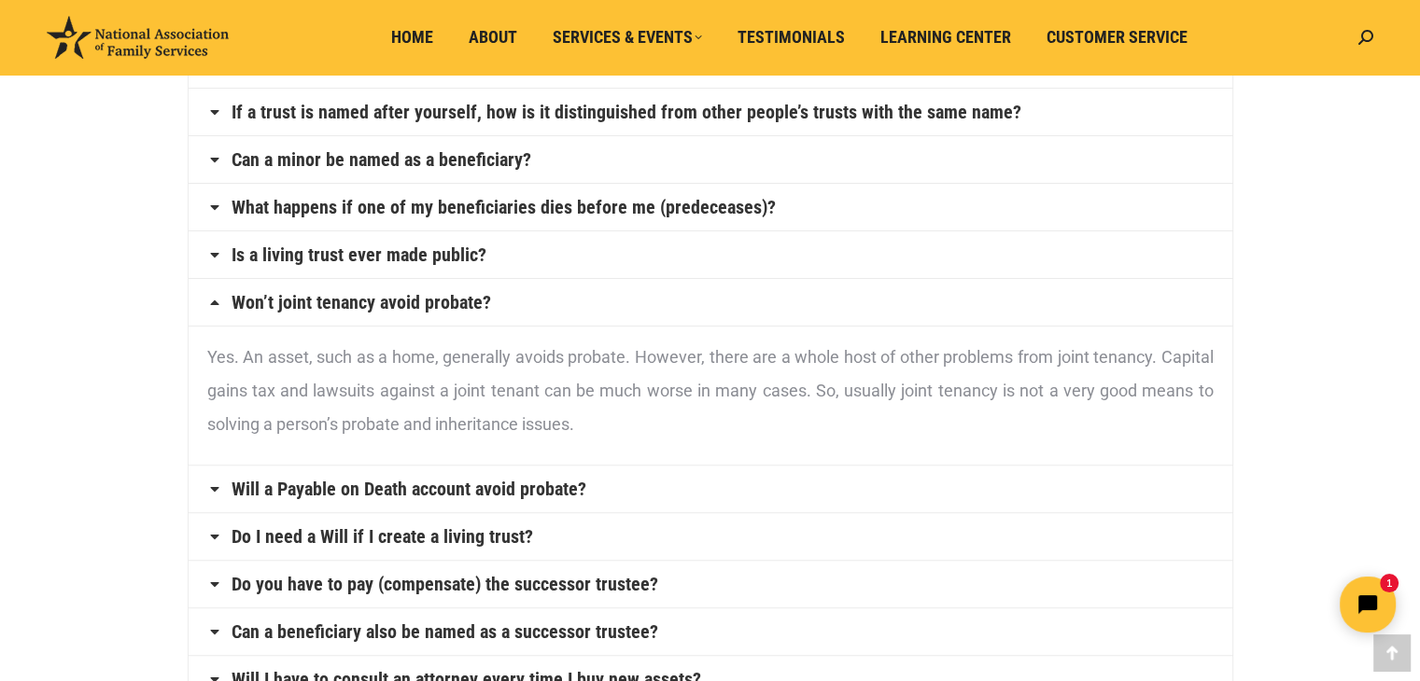
click at [530, 486] on link "Will a Payable on Death account avoid probate?" at bounding box center [408, 489] width 355 height 19
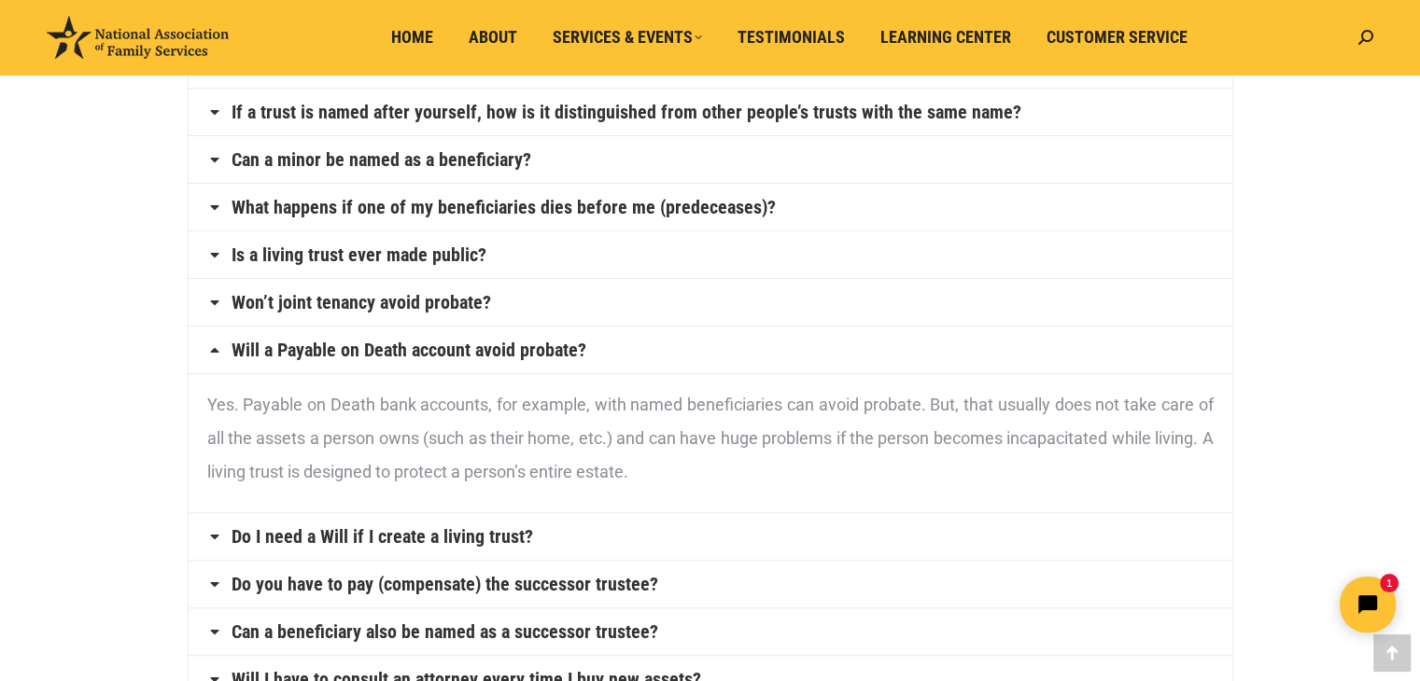
click at [435, 535] on link "Do I need a Will if I create a living trust?" at bounding box center [381, 536] width 301 height 19
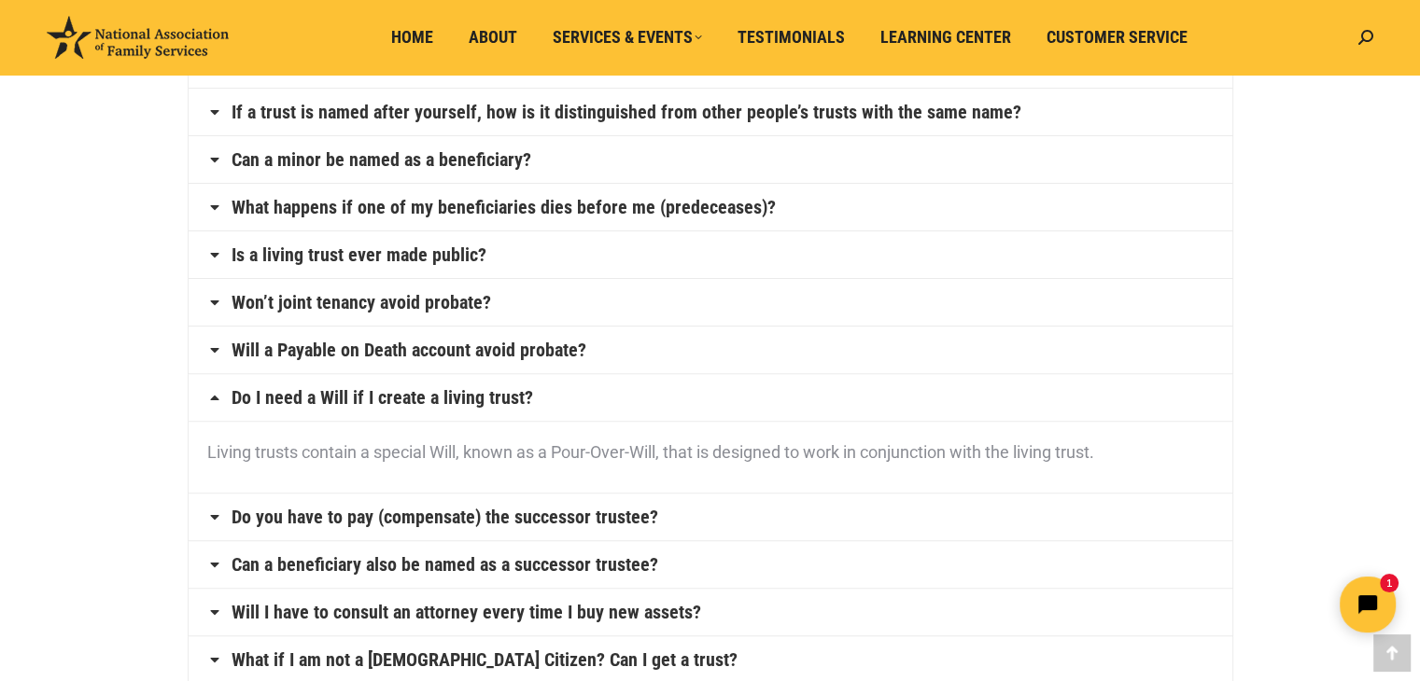
click at [564, 517] on link "Do you have to pay (compensate) the successor trustee?" at bounding box center [444, 517] width 427 height 19
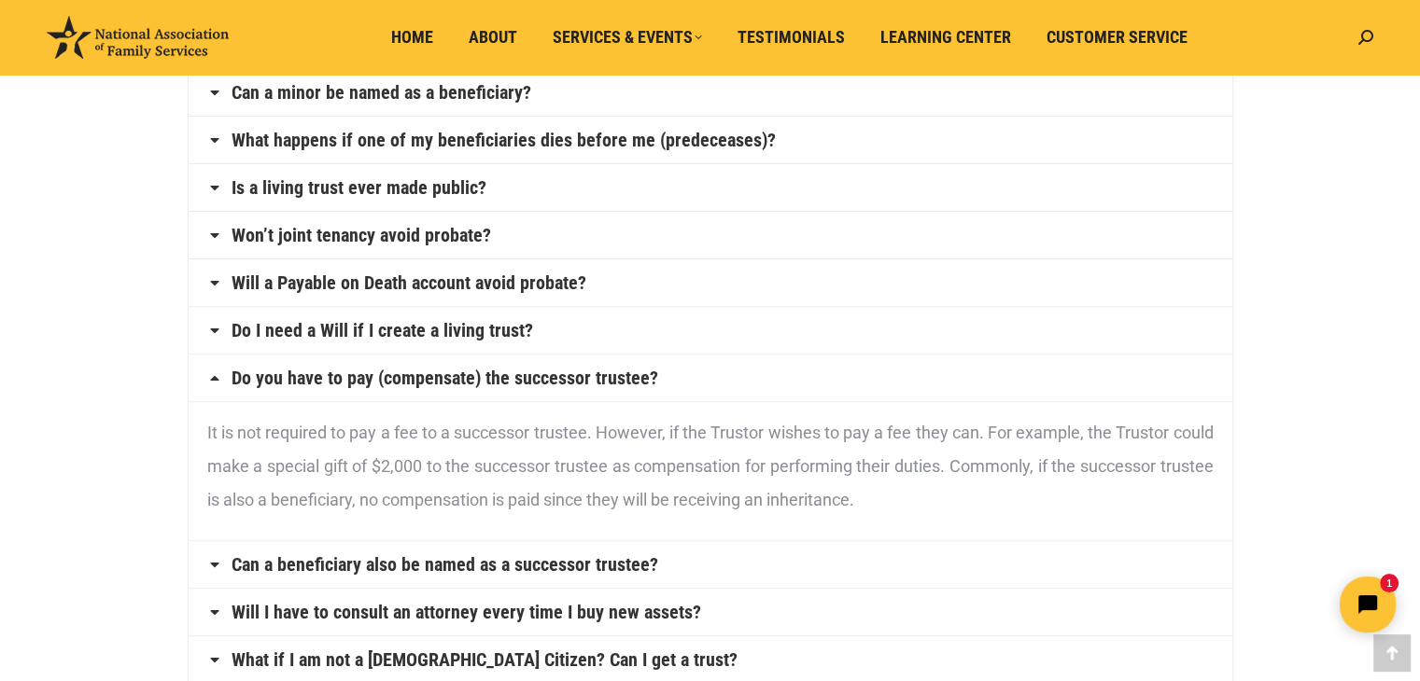
scroll to position [653, 0]
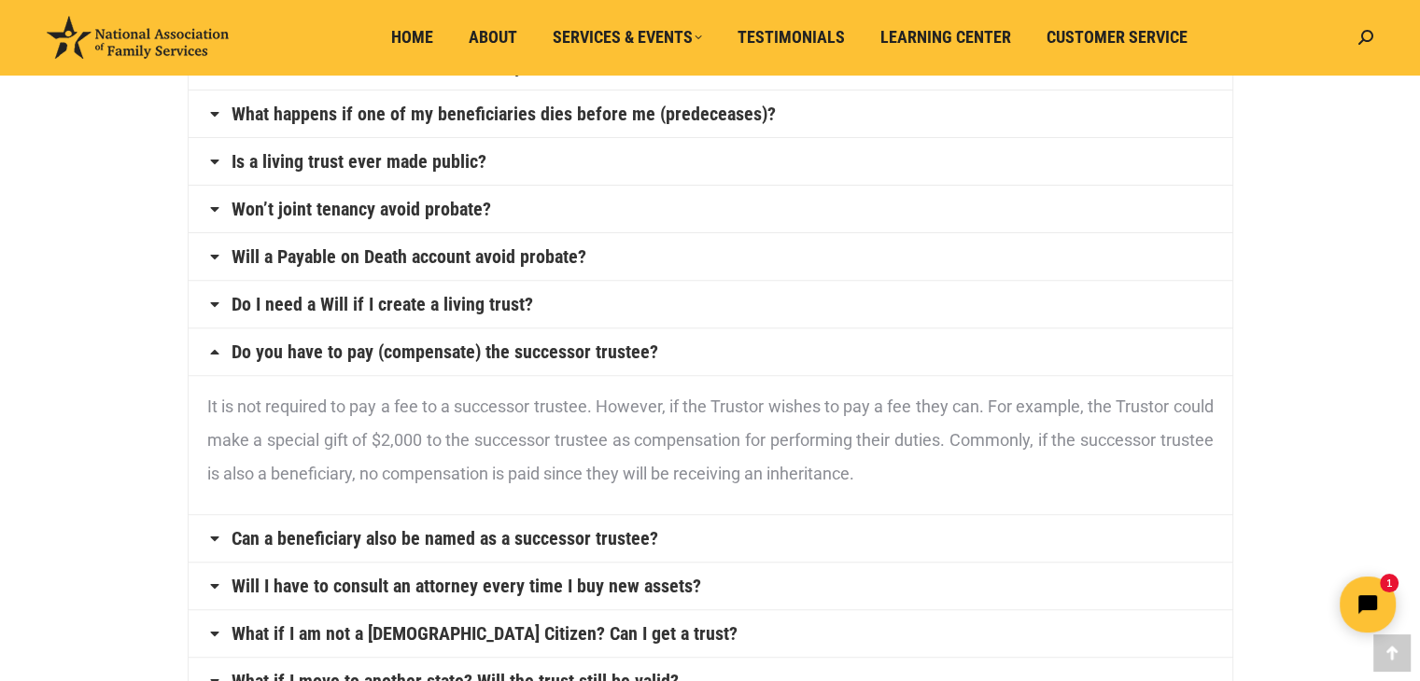
click at [541, 541] on link "Can a beneficiary also be named as a successor trustee?" at bounding box center [444, 538] width 427 height 19
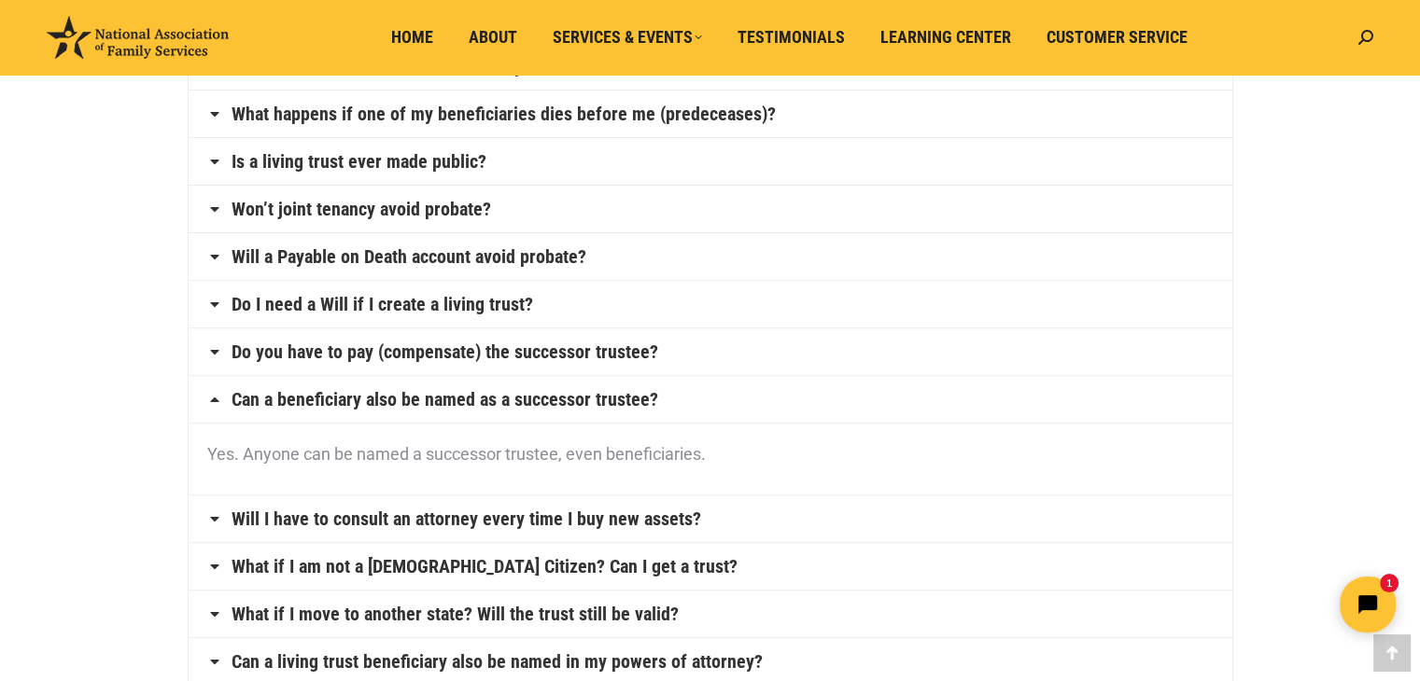
click at [576, 514] on link "Will I have to consult an attorney every time I buy new assets?" at bounding box center [465, 519] width 469 height 19
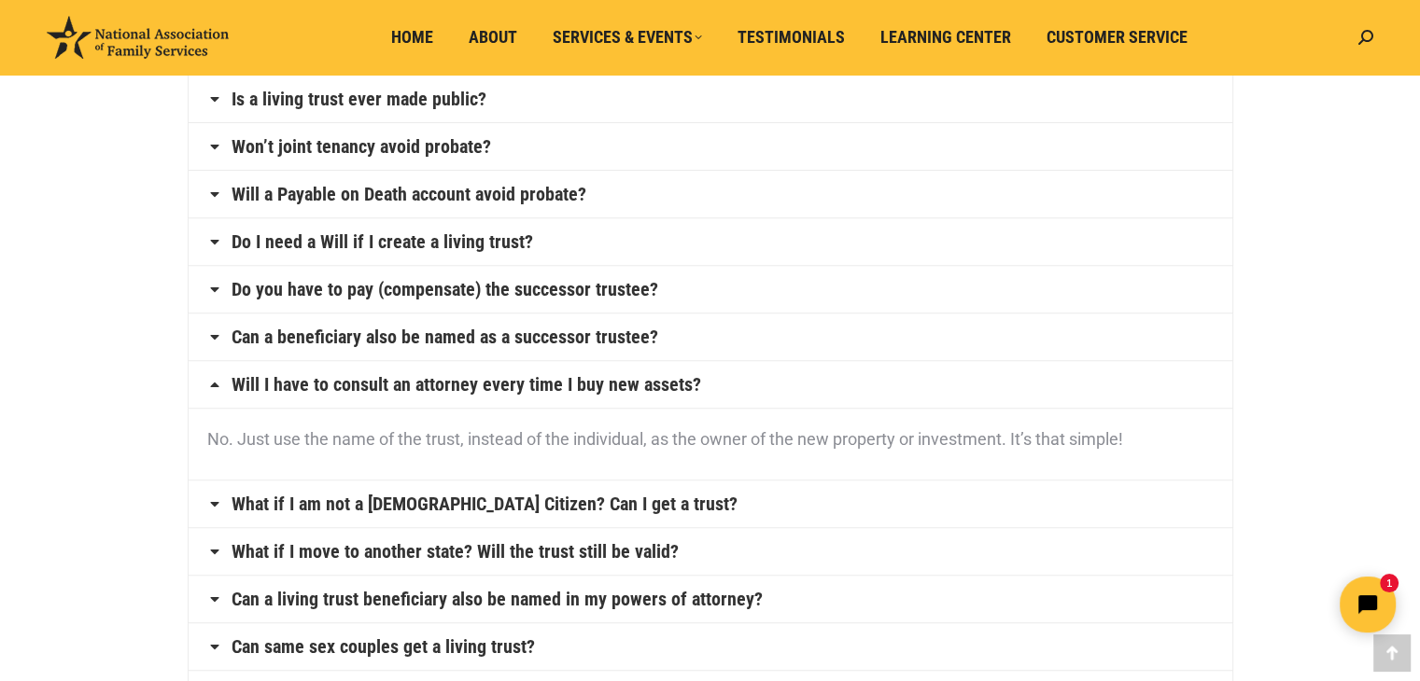
scroll to position [747, 0]
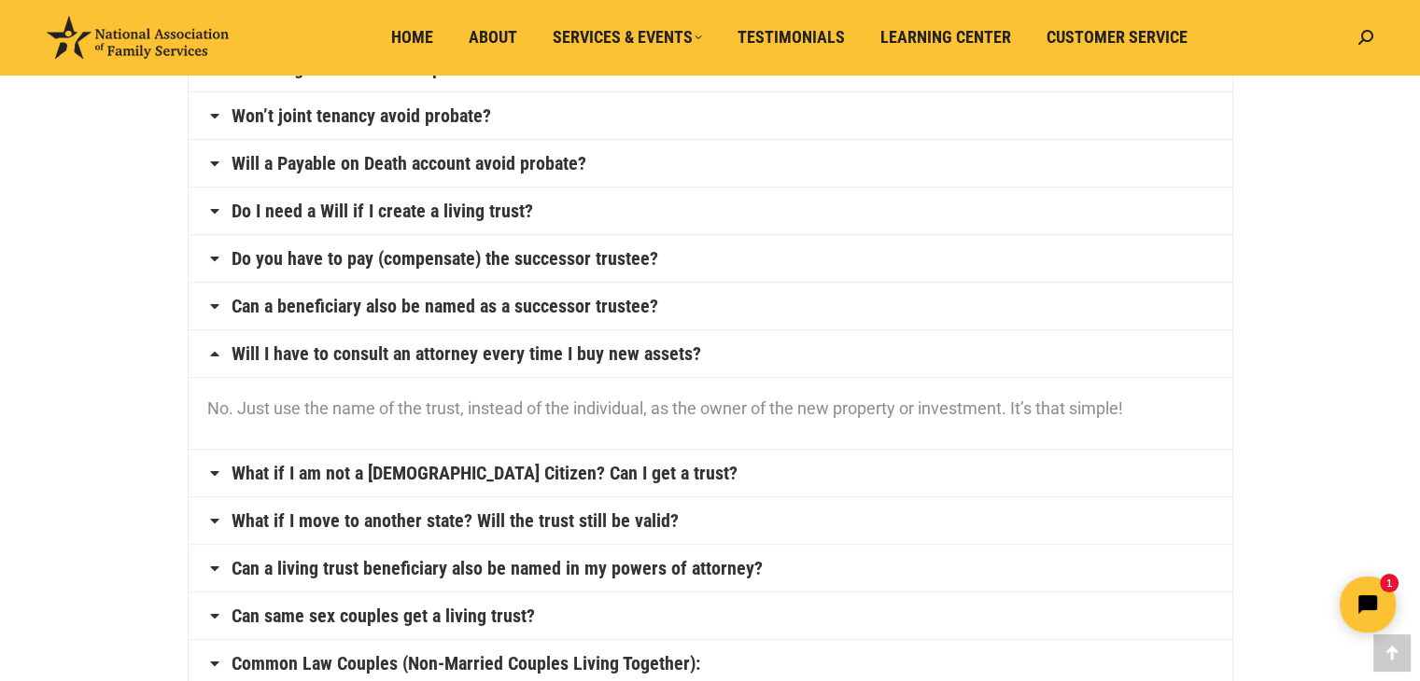
click at [597, 517] on link "What if I move to another state? Will the trust still be valid?" at bounding box center [454, 520] width 447 height 19
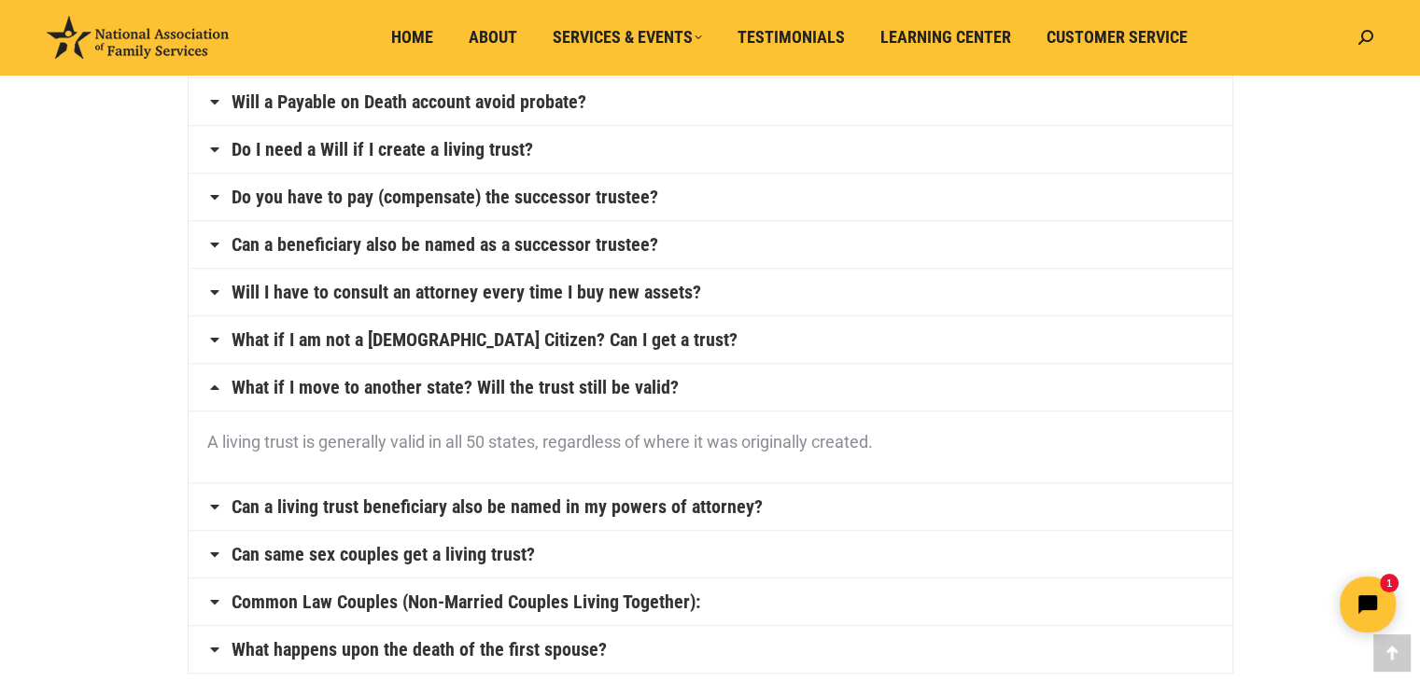
scroll to position [840, 0]
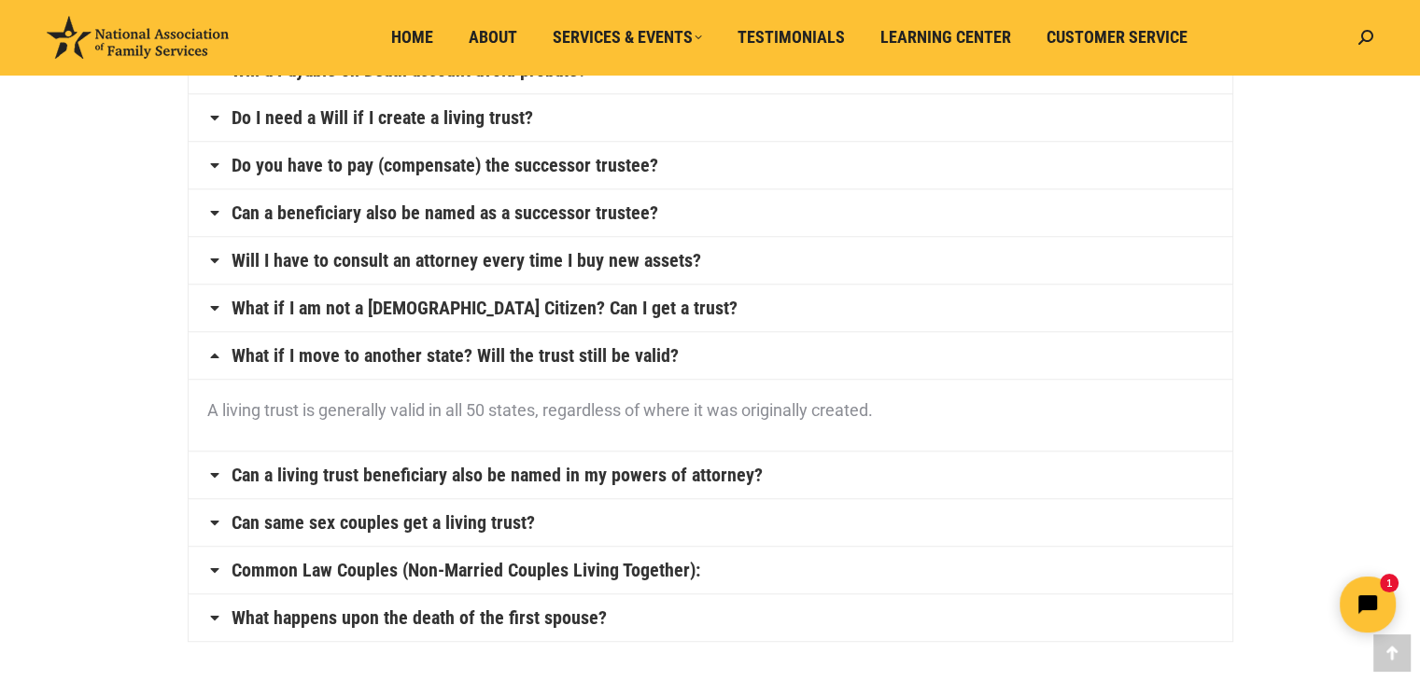
click at [515, 472] on link "Can a living trust beneficiary also be named in my powers of attorney?" at bounding box center [496, 475] width 531 height 19
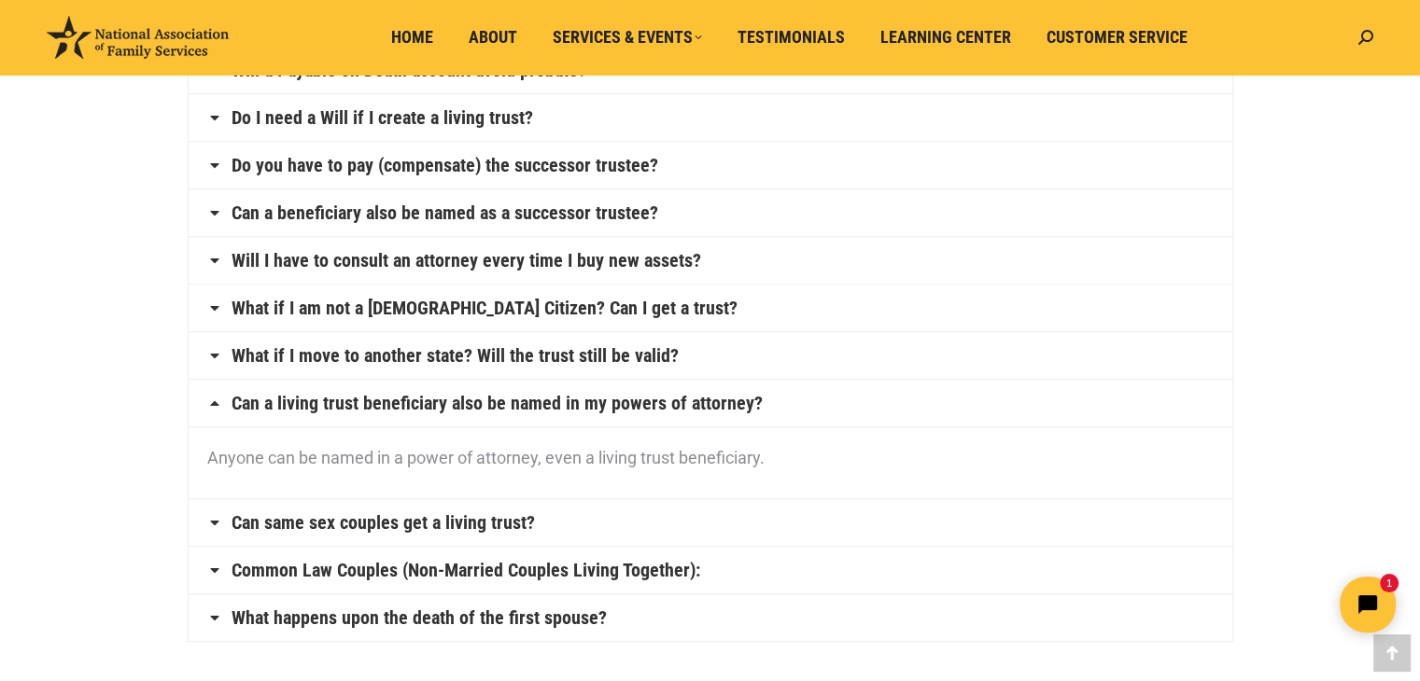
click at [466, 513] on link "Can same sex couples get a living trust?" at bounding box center [382, 522] width 303 height 19
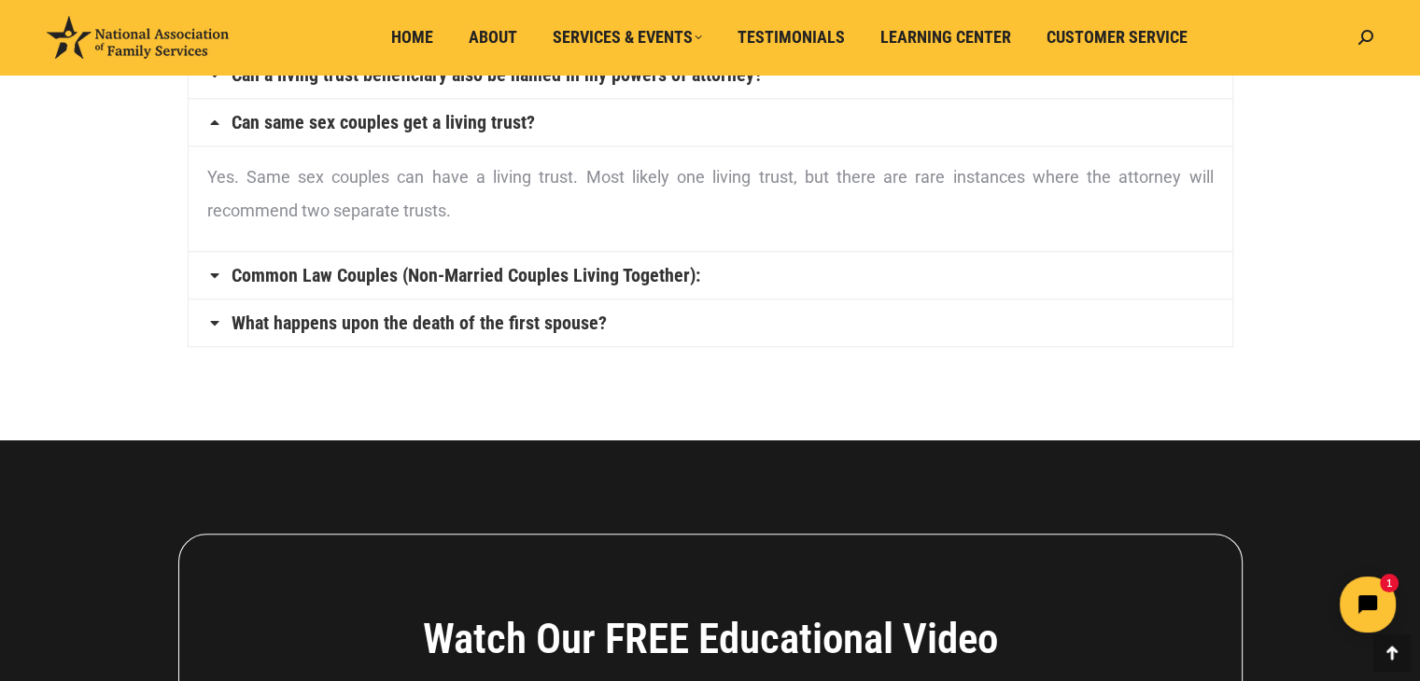
scroll to position [1213, 0]
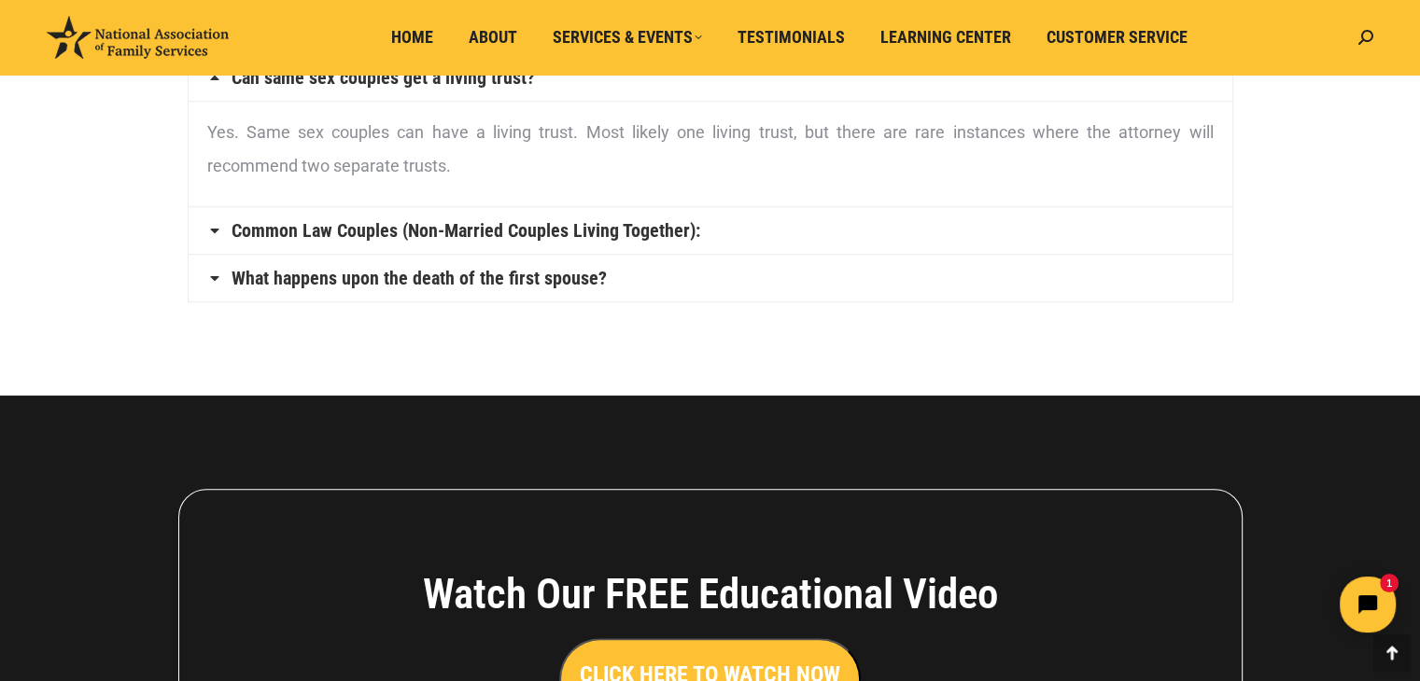
click at [542, 228] on link "Common Law Couples (Non-Married Couples Living Together):" at bounding box center [465, 230] width 469 height 19
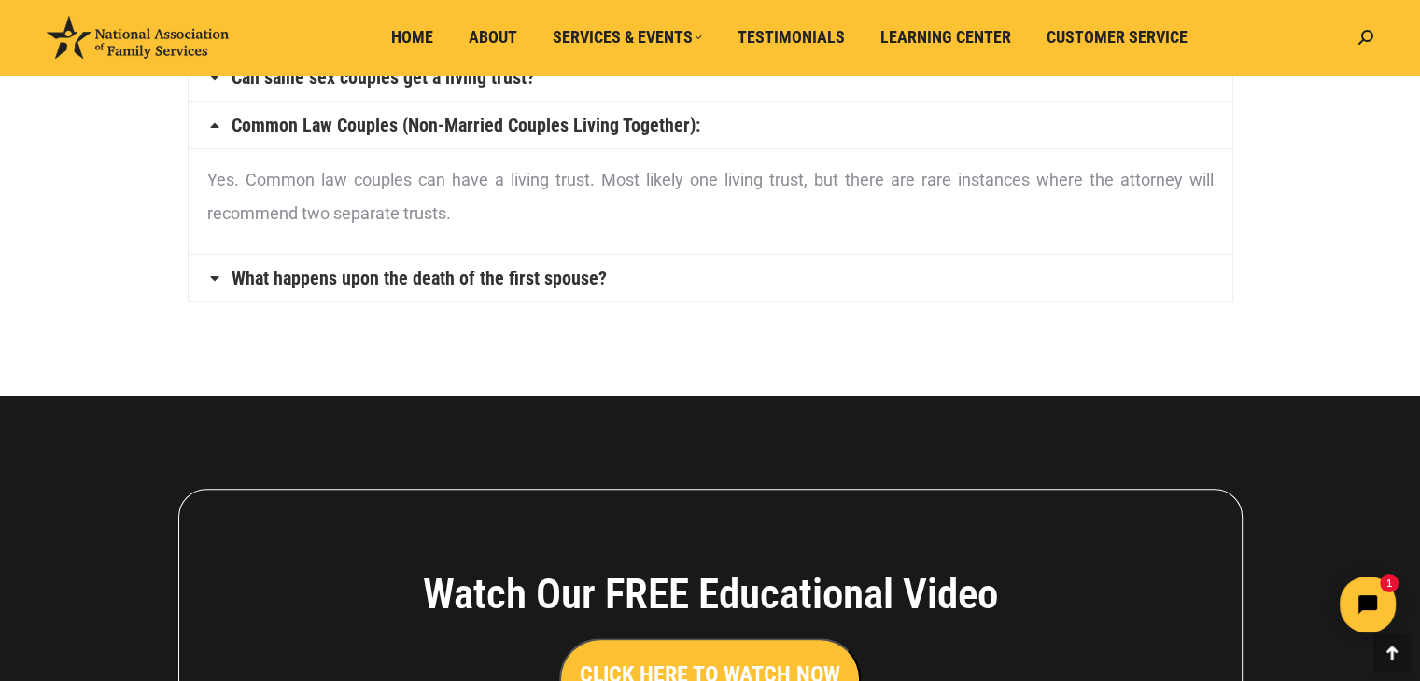
click at [526, 270] on link "What happens upon the death of the first spouse?" at bounding box center [418, 278] width 375 height 19
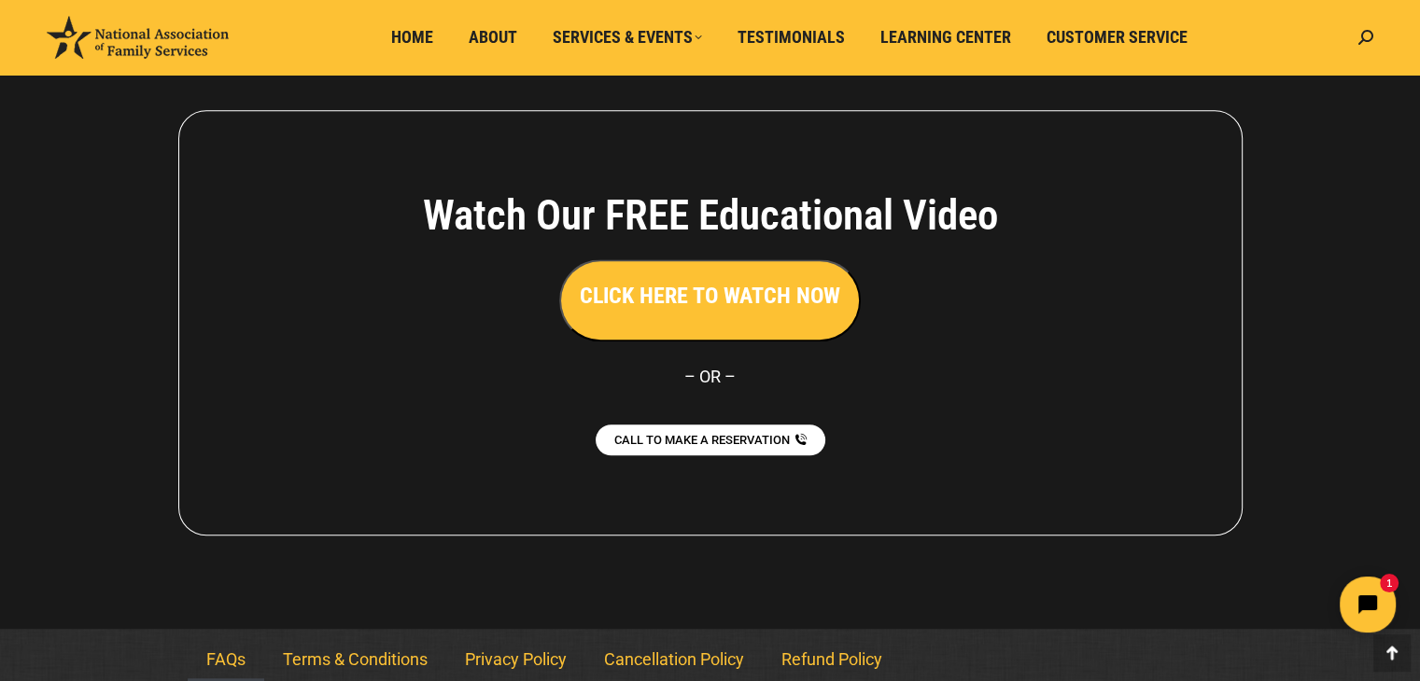
scroll to position [1596, 0]
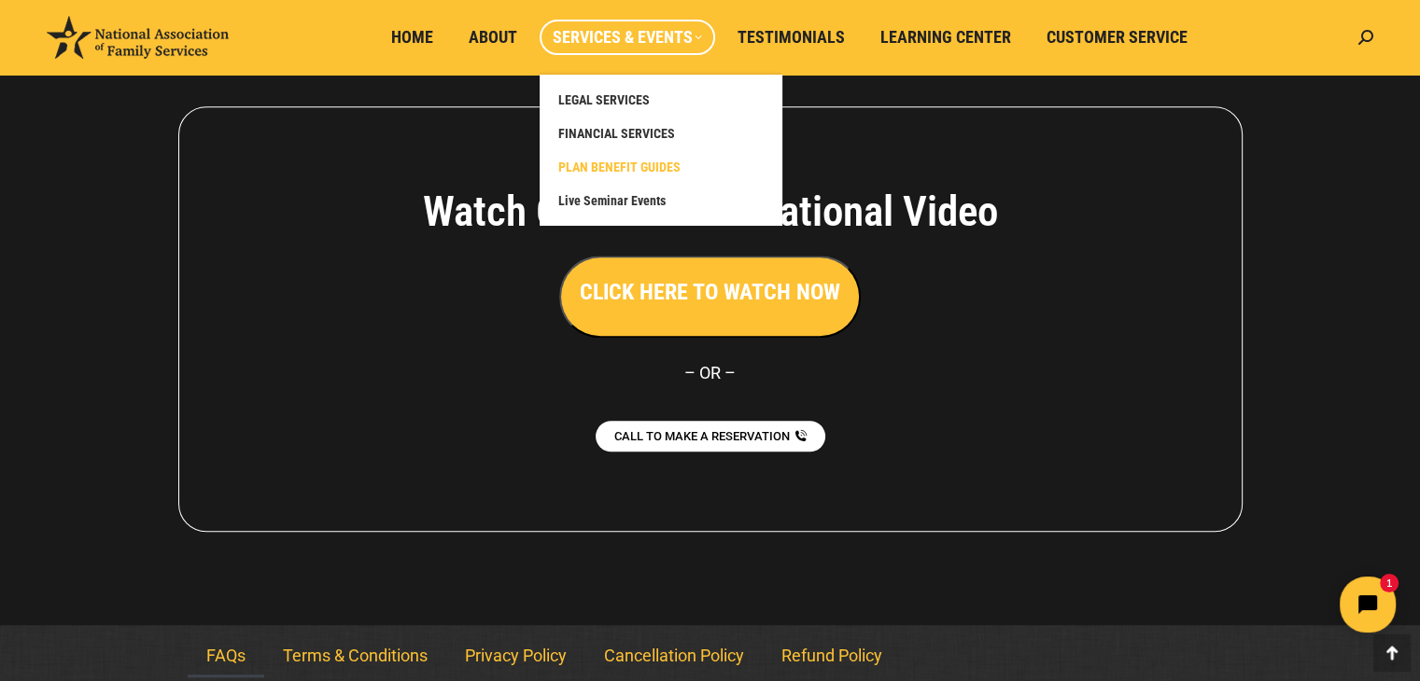
click at [626, 165] on span "PLAN BENEFIT GUIDES" at bounding box center [619, 167] width 122 height 17
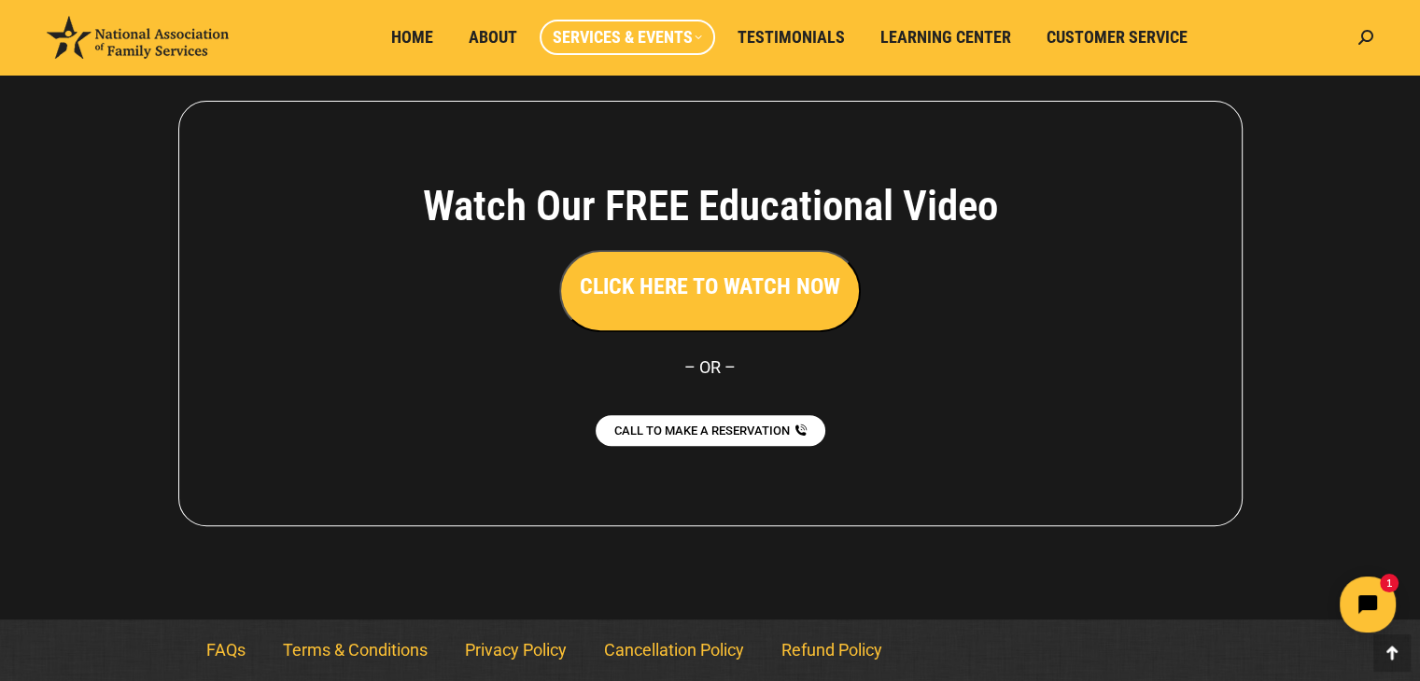
scroll to position [213, 0]
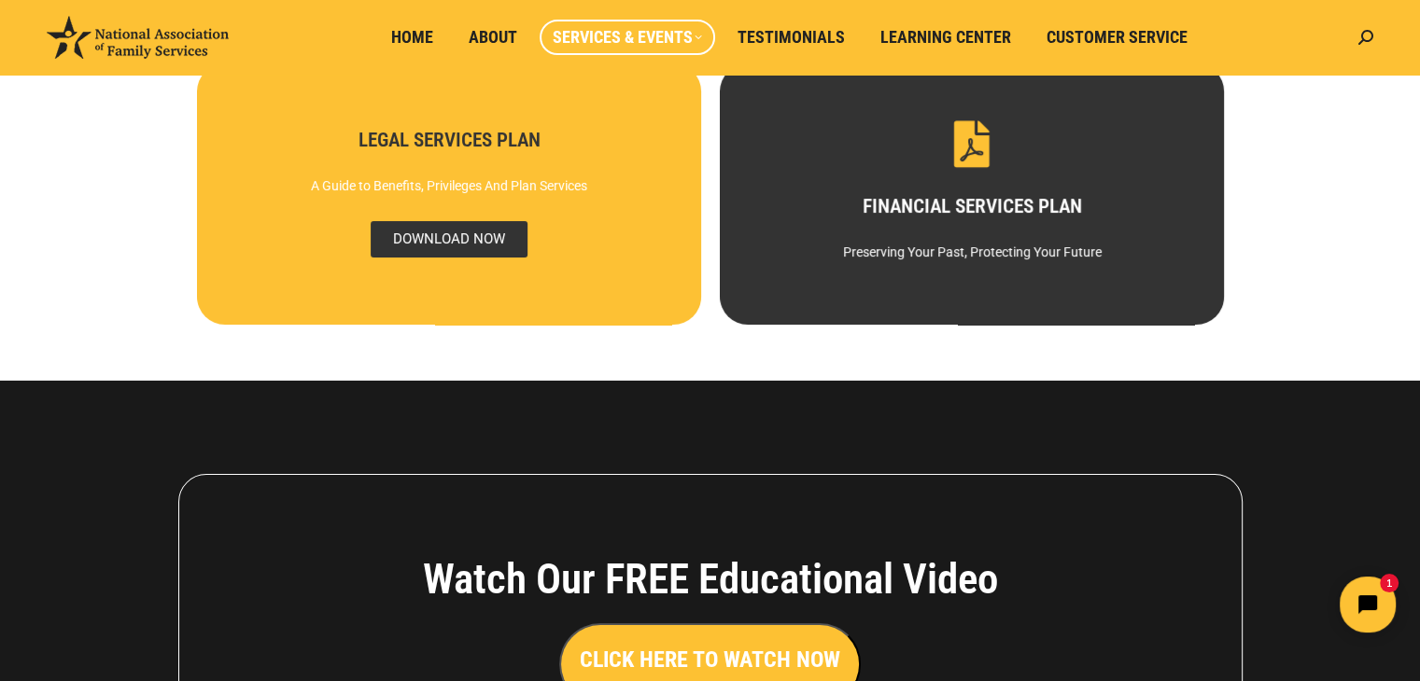
click at [456, 244] on span "DOWNLOAD NOW" at bounding box center [448, 239] width 157 height 36
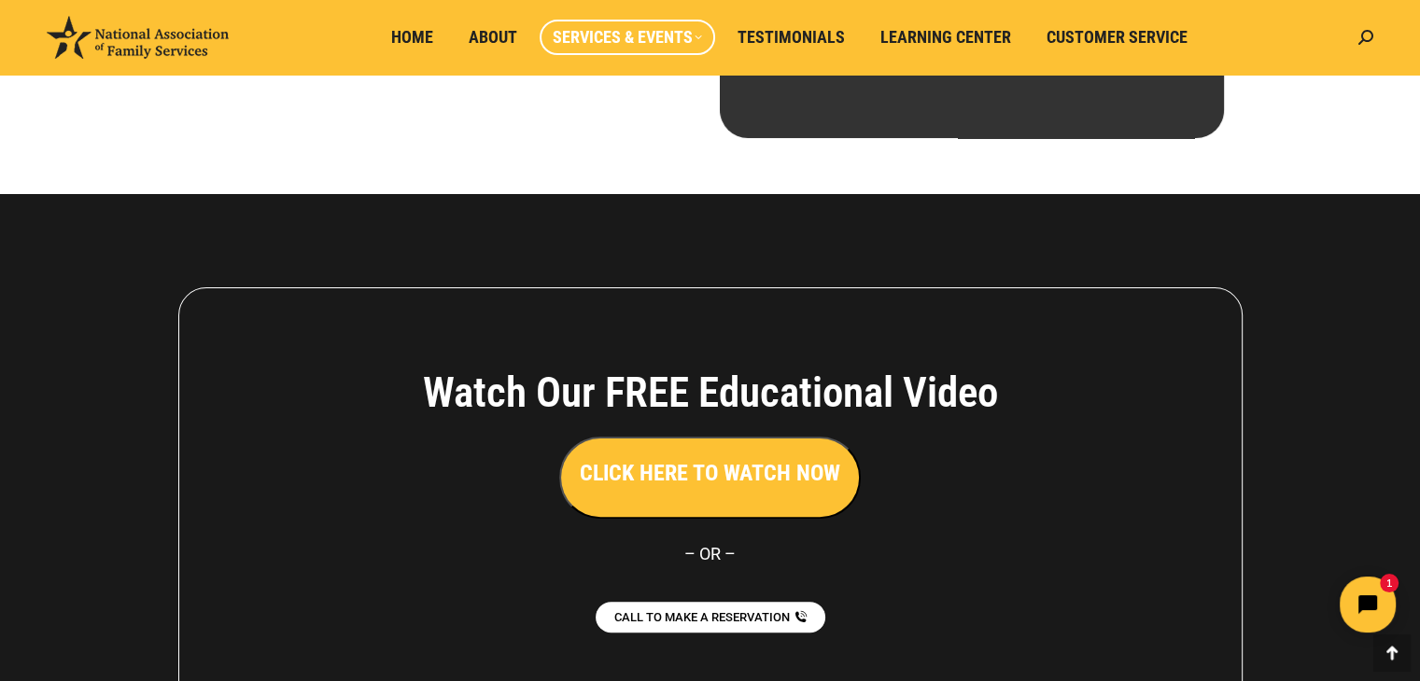
scroll to position [586, 0]
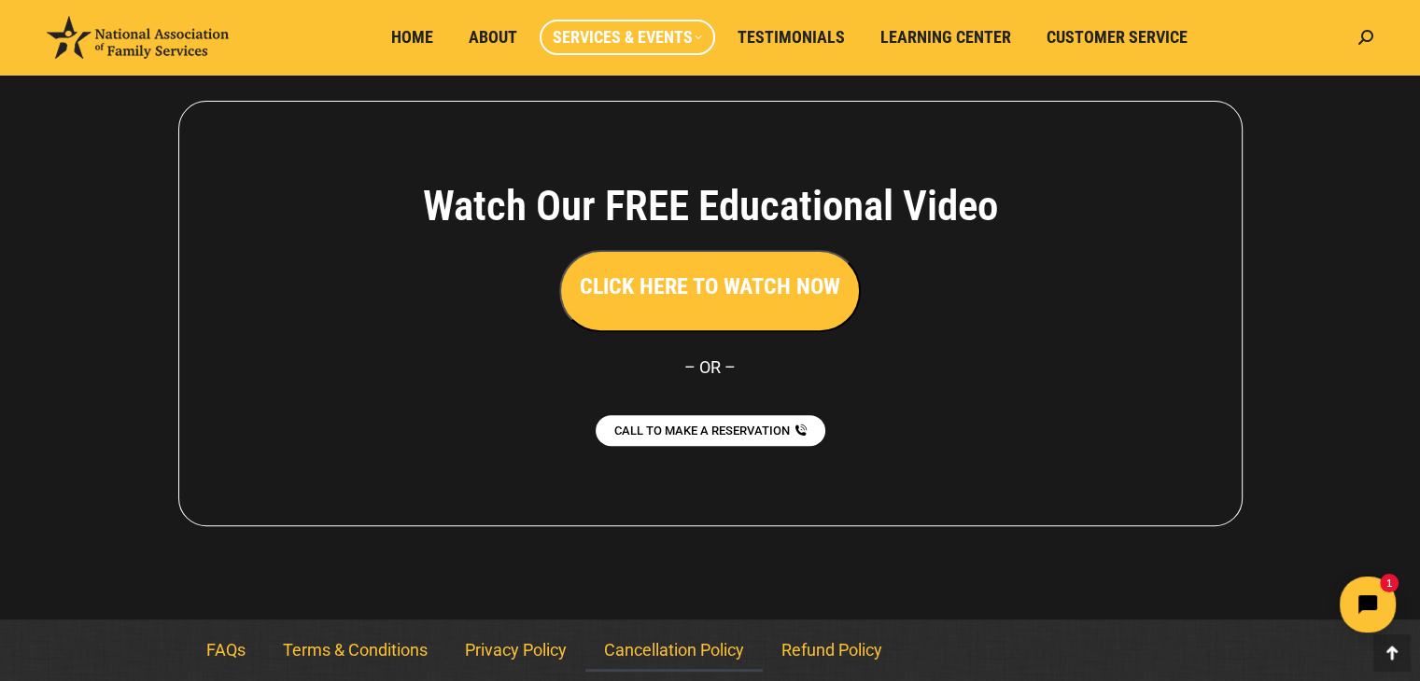
click at [640, 649] on link "Cancellation Policy" at bounding box center [673, 650] width 177 height 43
